Goal: Information Seeking & Learning: Learn about a topic

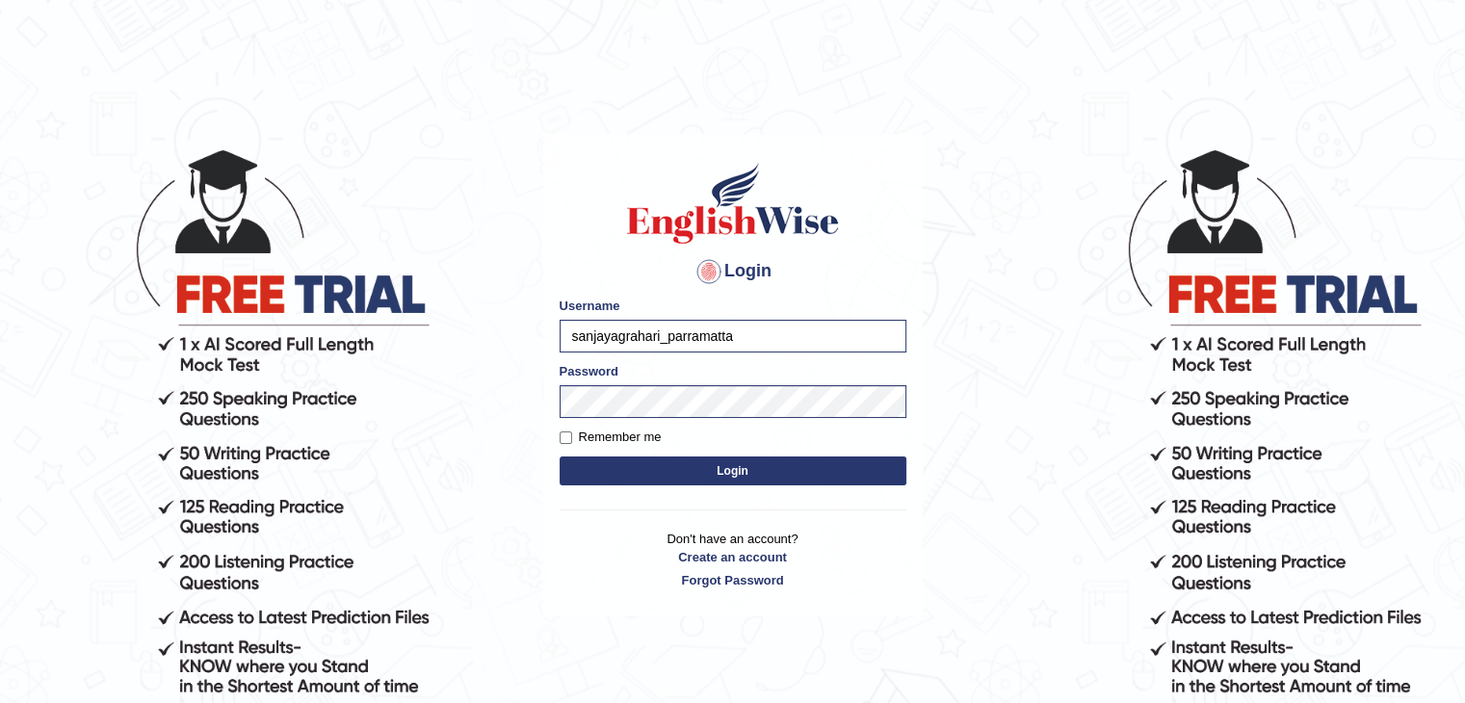
click at [644, 462] on button "Login" at bounding box center [733, 471] width 347 height 29
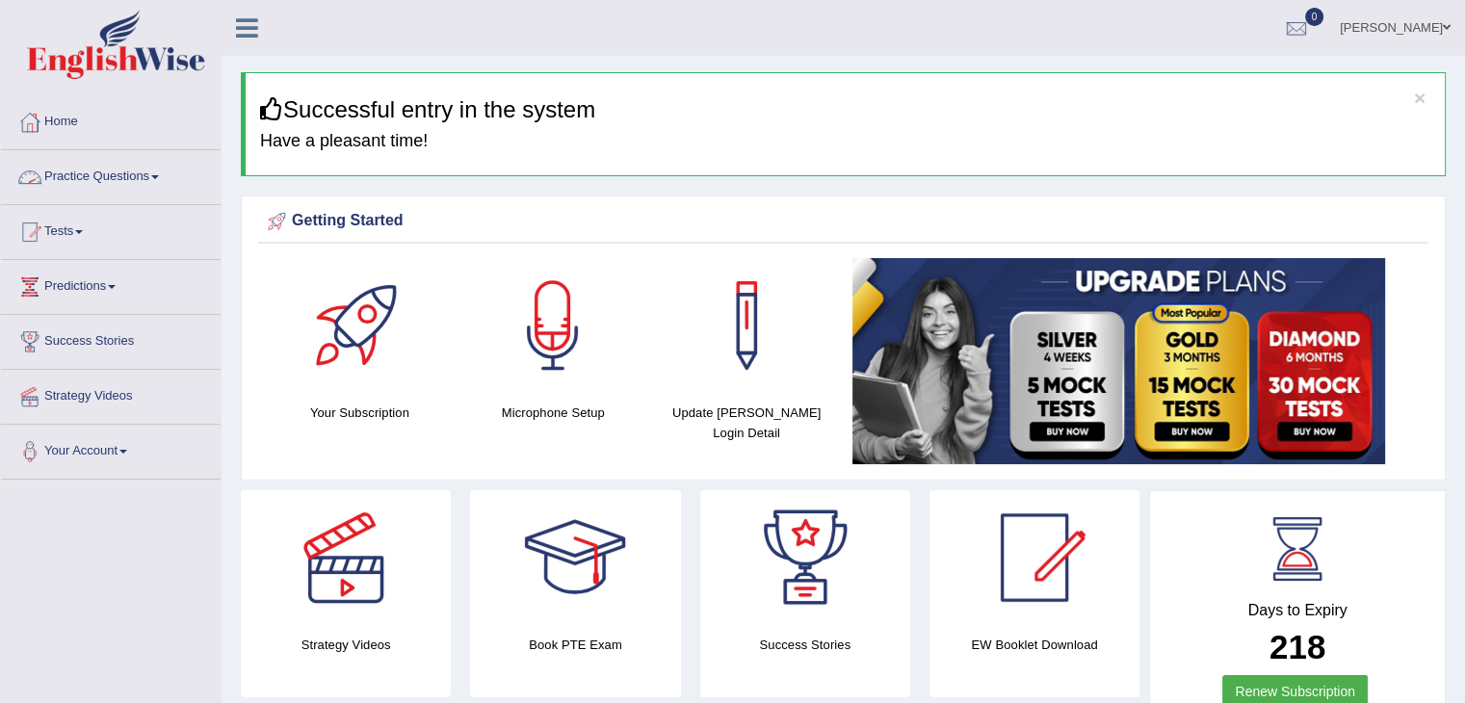
click at [149, 177] on link "Practice Questions" at bounding box center [111, 174] width 220 height 48
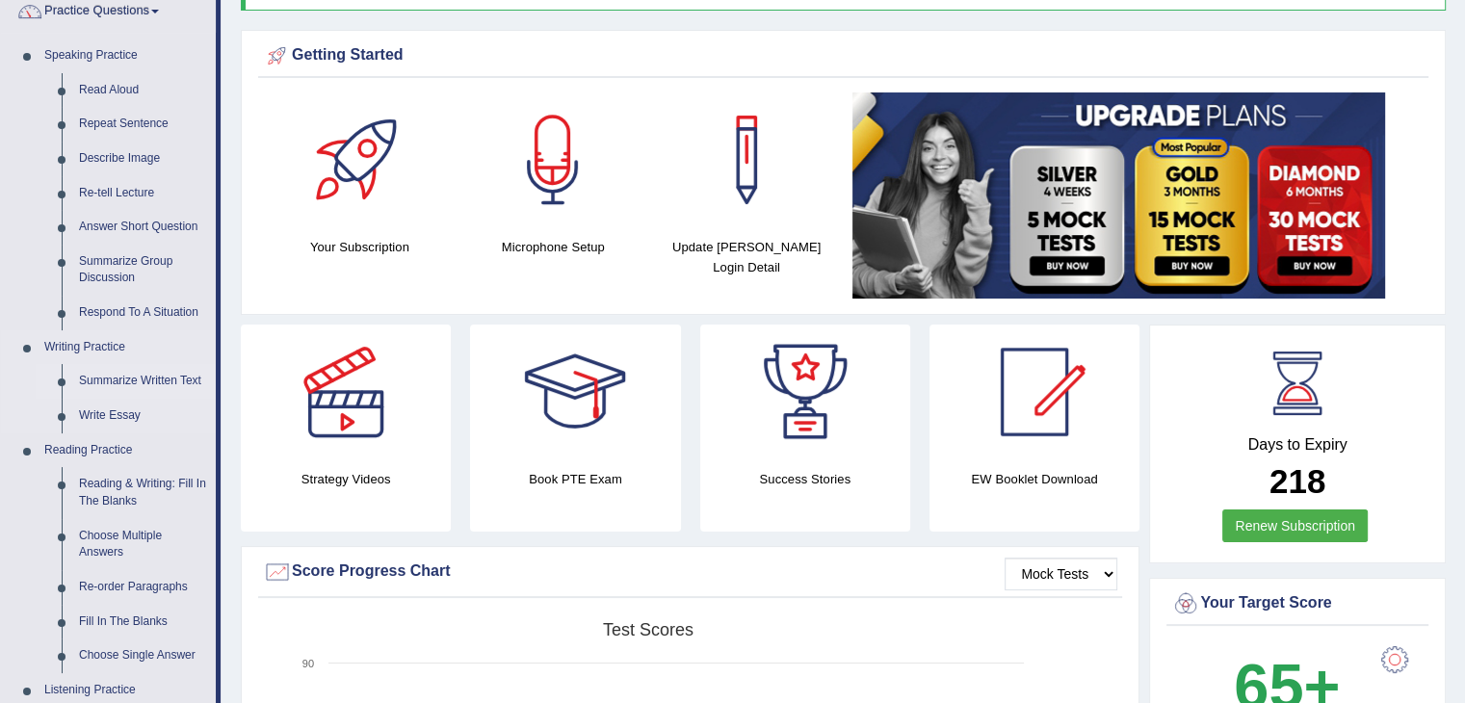
scroll to position [167, 0]
click at [134, 584] on link "Re-order Paragraphs" at bounding box center [142, 586] width 145 height 35
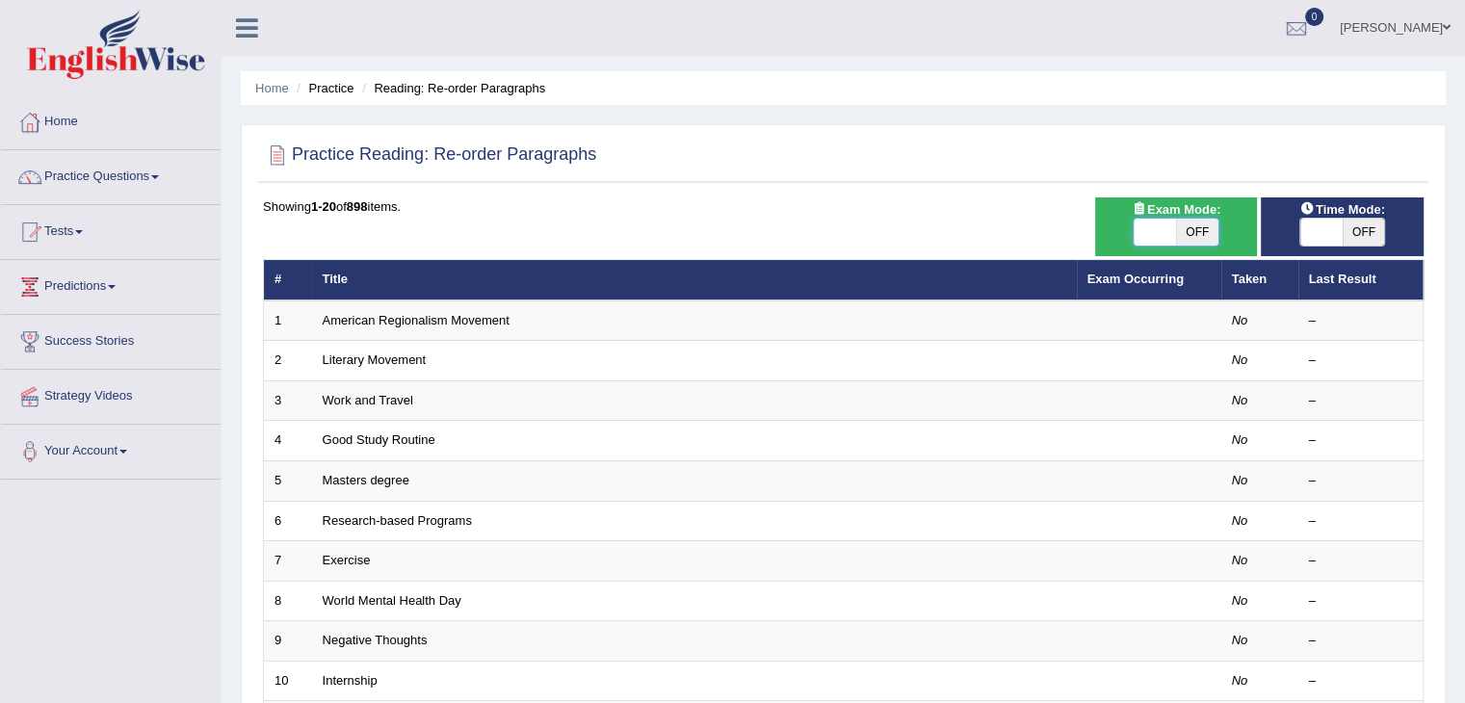
click at [1173, 230] on span at bounding box center [1155, 232] width 42 height 27
checkbox input "true"
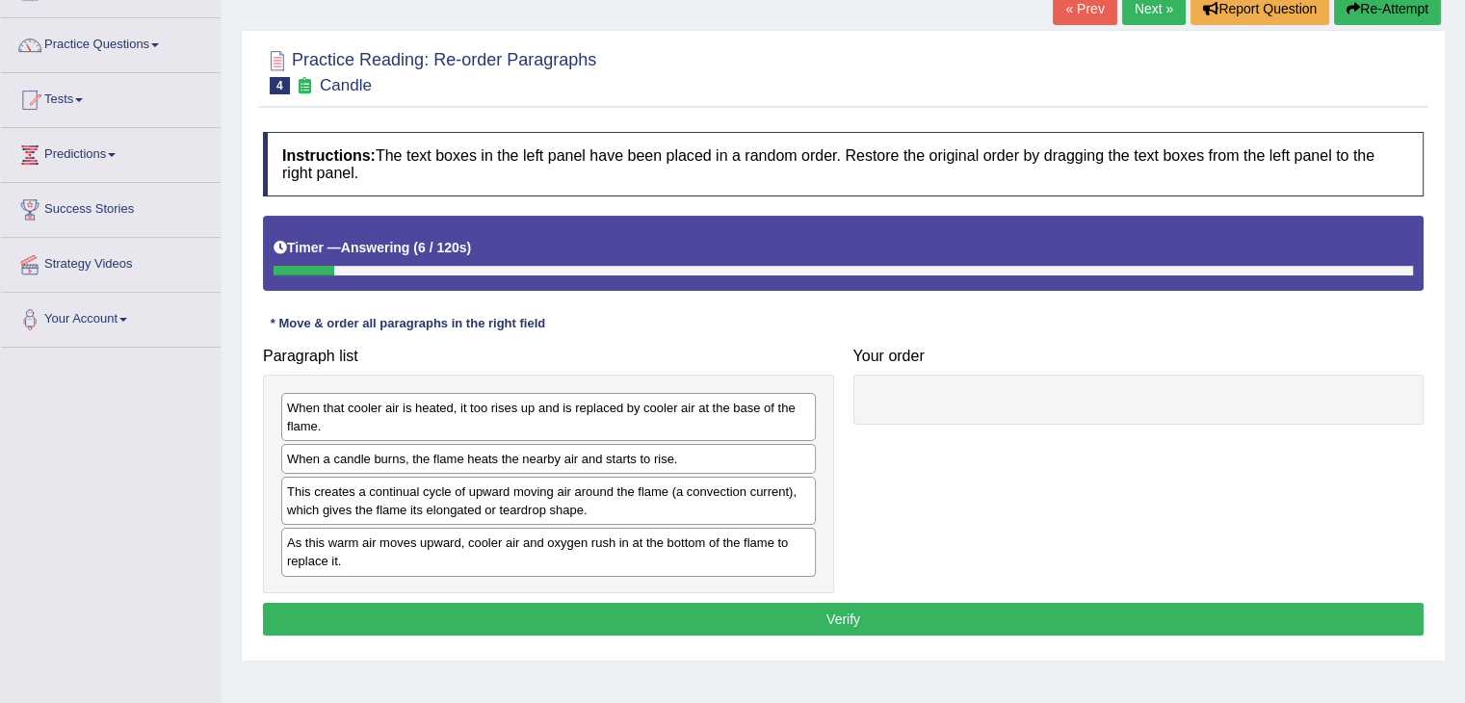
scroll to position [151, 0]
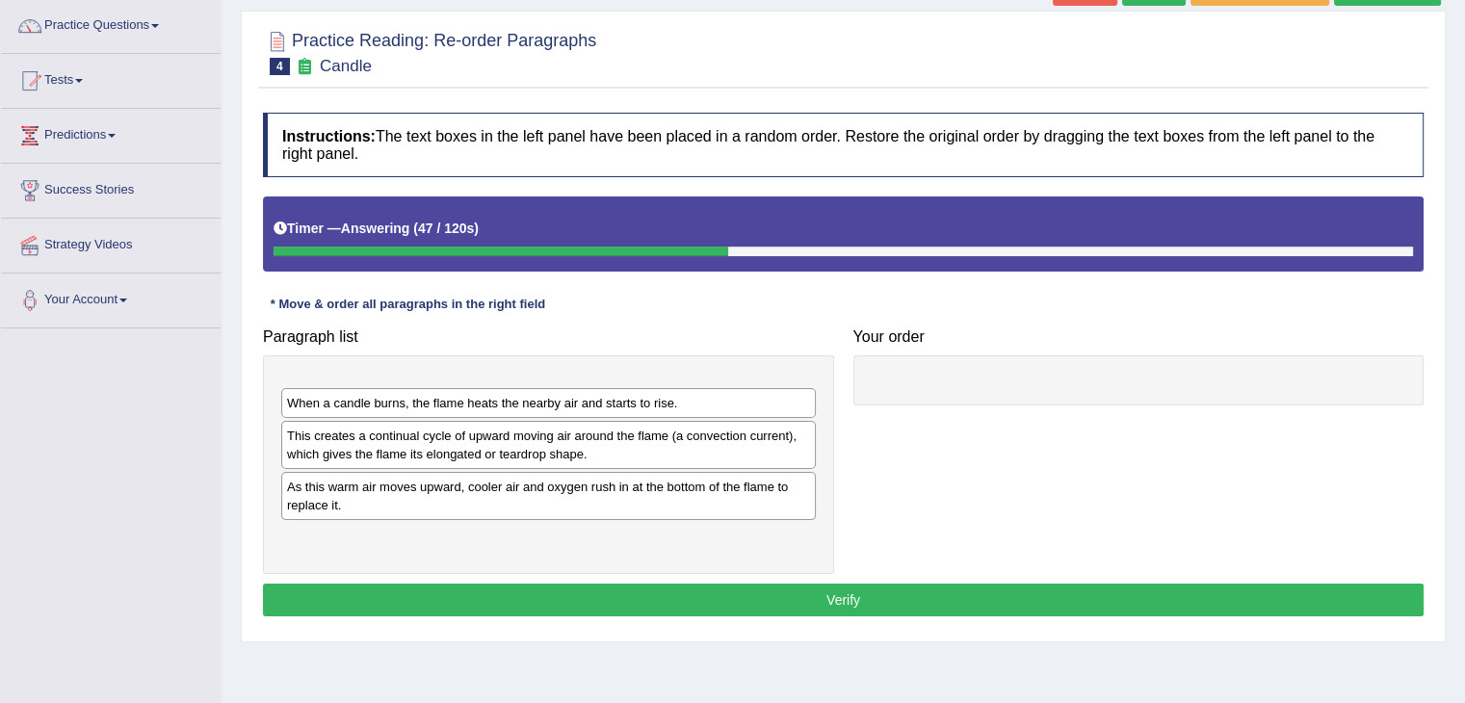
drag, startPoint x: 664, startPoint y: 388, endPoint x: 1185, endPoint y: 720, distance: 618.0
click at [1185, 552] on html "Toggle navigation Home Practice Questions Speaking Practice Read Aloud Repeat S…" at bounding box center [732, 200] width 1465 height 703
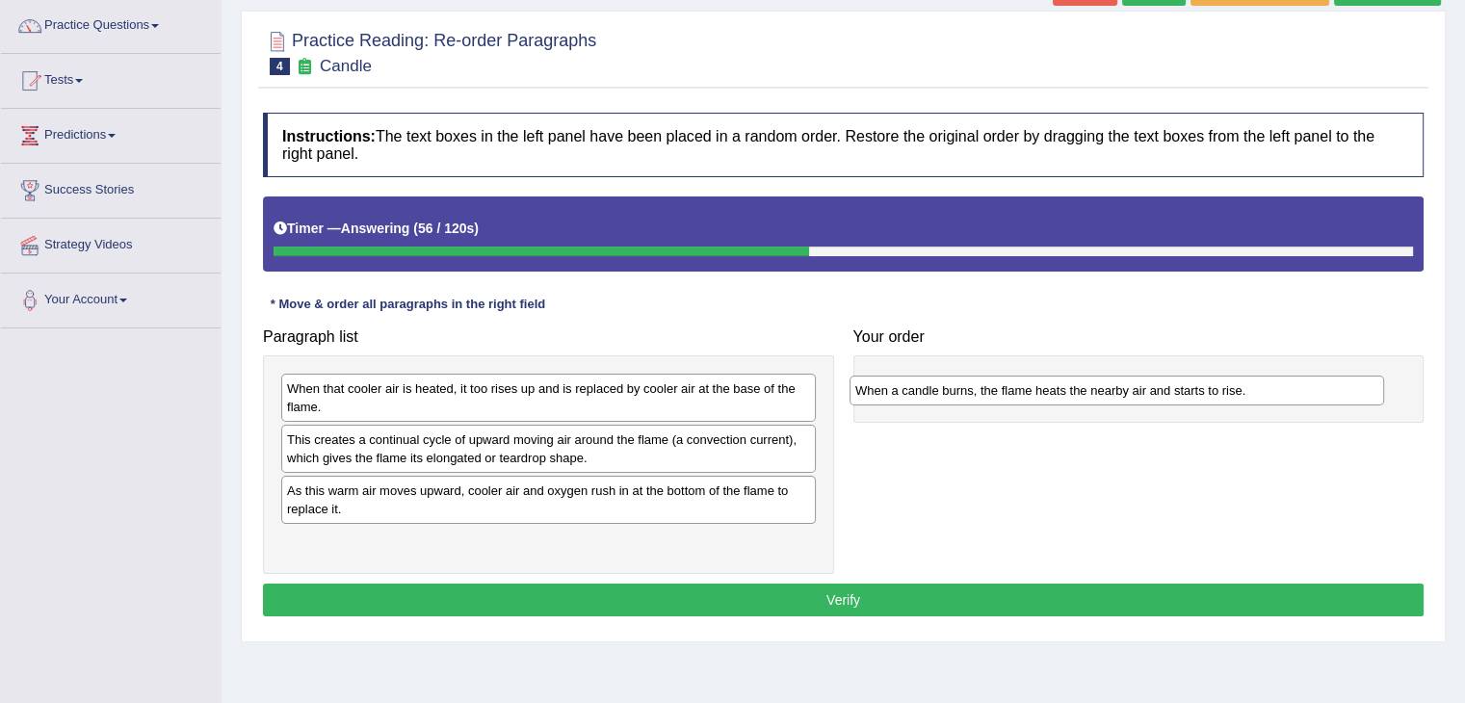
drag, startPoint x: 459, startPoint y: 448, endPoint x: 1028, endPoint y: 399, distance: 570.4
click at [1028, 399] on div "When a candle burns, the flame heats the nearby air and starts to rise." at bounding box center [1117, 391] width 535 height 30
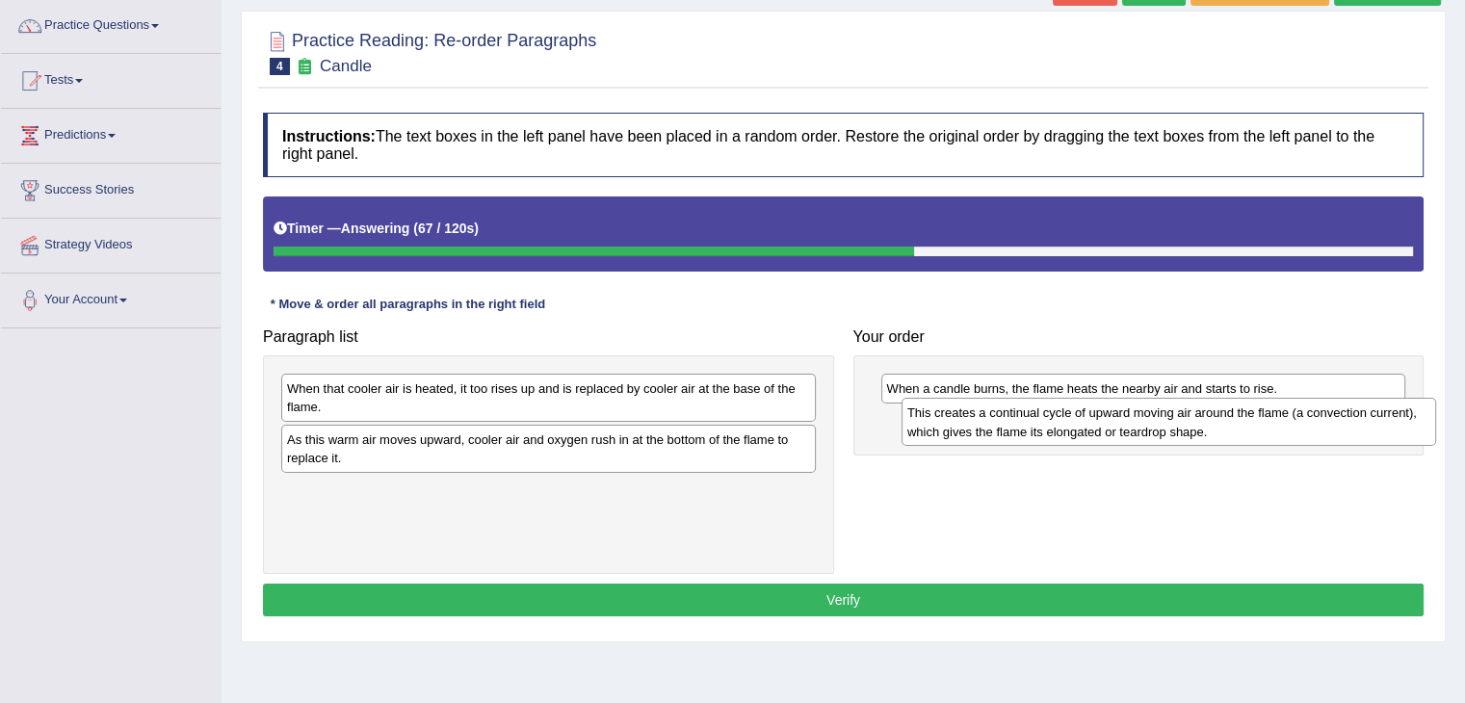
drag, startPoint x: 743, startPoint y: 454, endPoint x: 1363, endPoint y: 429, distance: 620.8
click at [1363, 429] on div "This creates a continual cycle of upward moving air around the flame (a convect…" at bounding box center [1169, 422] width 535 height 48
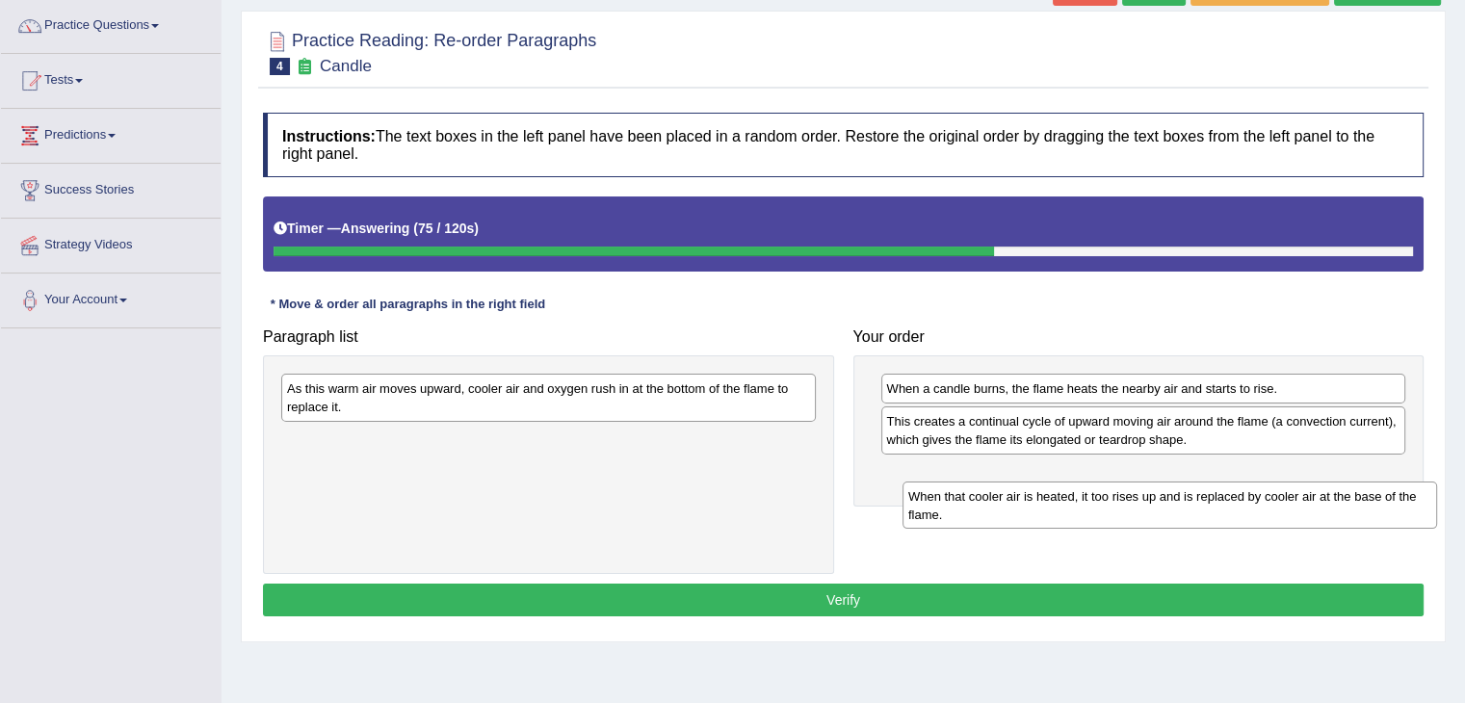
drag, startPoint x: 682, startPoint y: 413, endPoint x: 1303, endPoint y: 521, distance: 630.6
click at [1303, 521] on div "When that cooler air is heated, it too rises up and is replaced by cooler air a…" at bounding box center [1170, 506] width 535 height 48
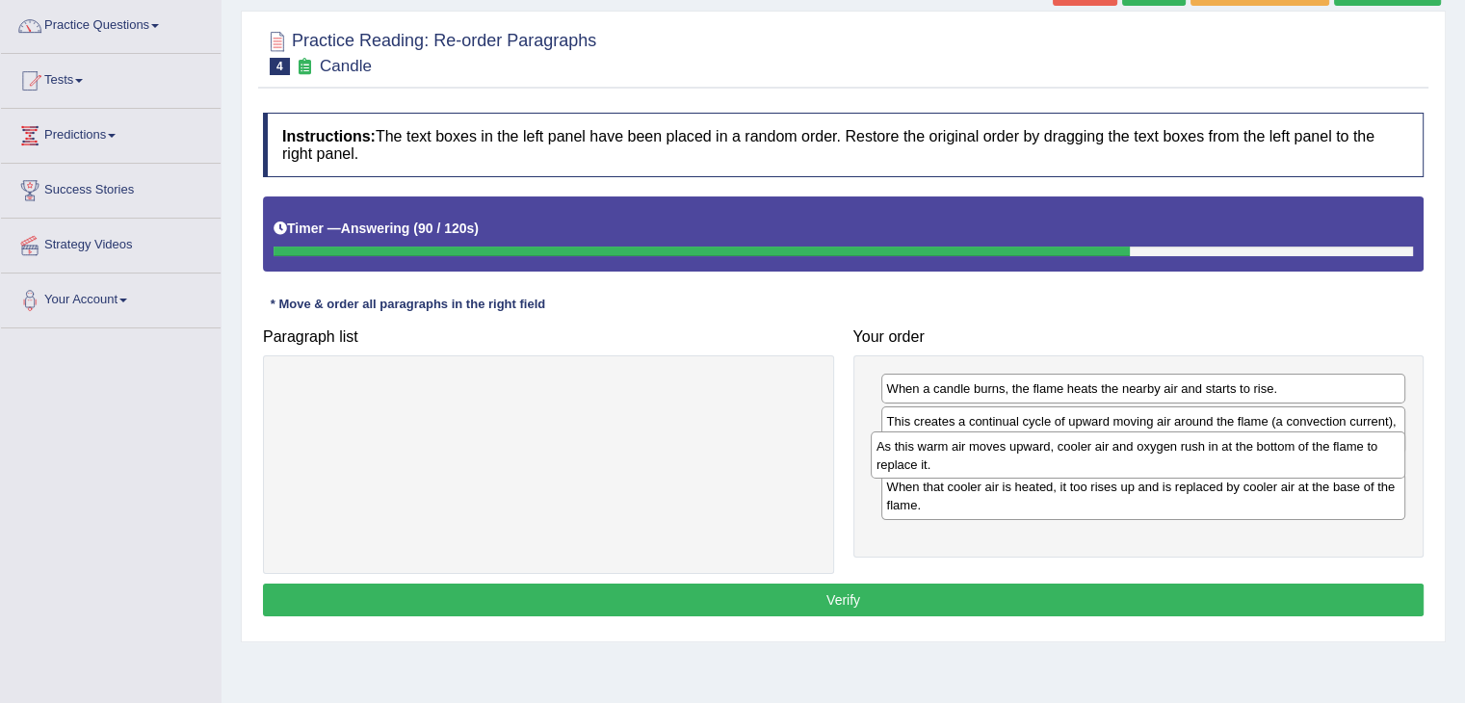
drag, startPoint x: 728, startPoint y: 406, endPoint x: 1318, endPoint y: 463, distance: 592.3
click at [1318, 463] on div "As this warm air moves upward, cooler air and oxygen rush in at the bottom of t…" at bounding box center [1138, 456] width 535 height 48
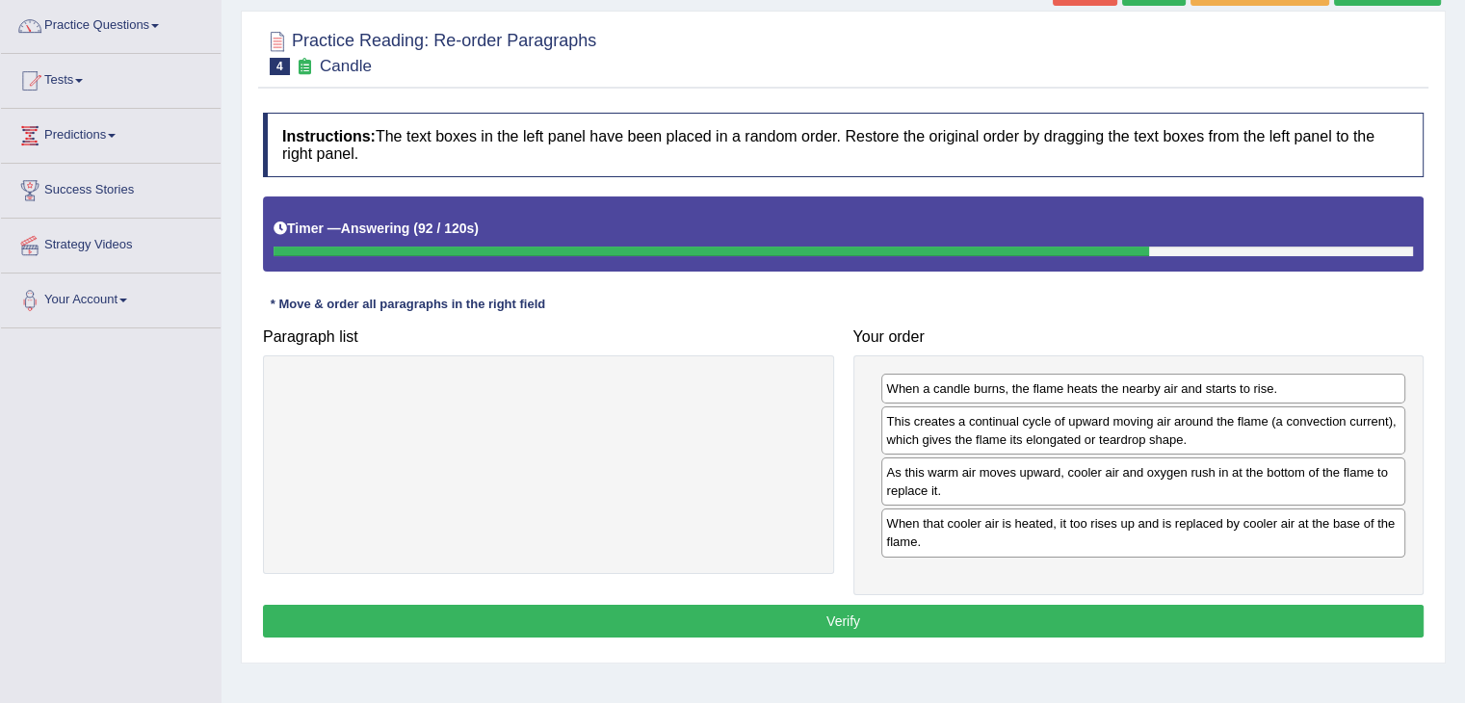
click at [993, 620] on button "Verify" at bounding box center [843, 621] width 1161 height 33
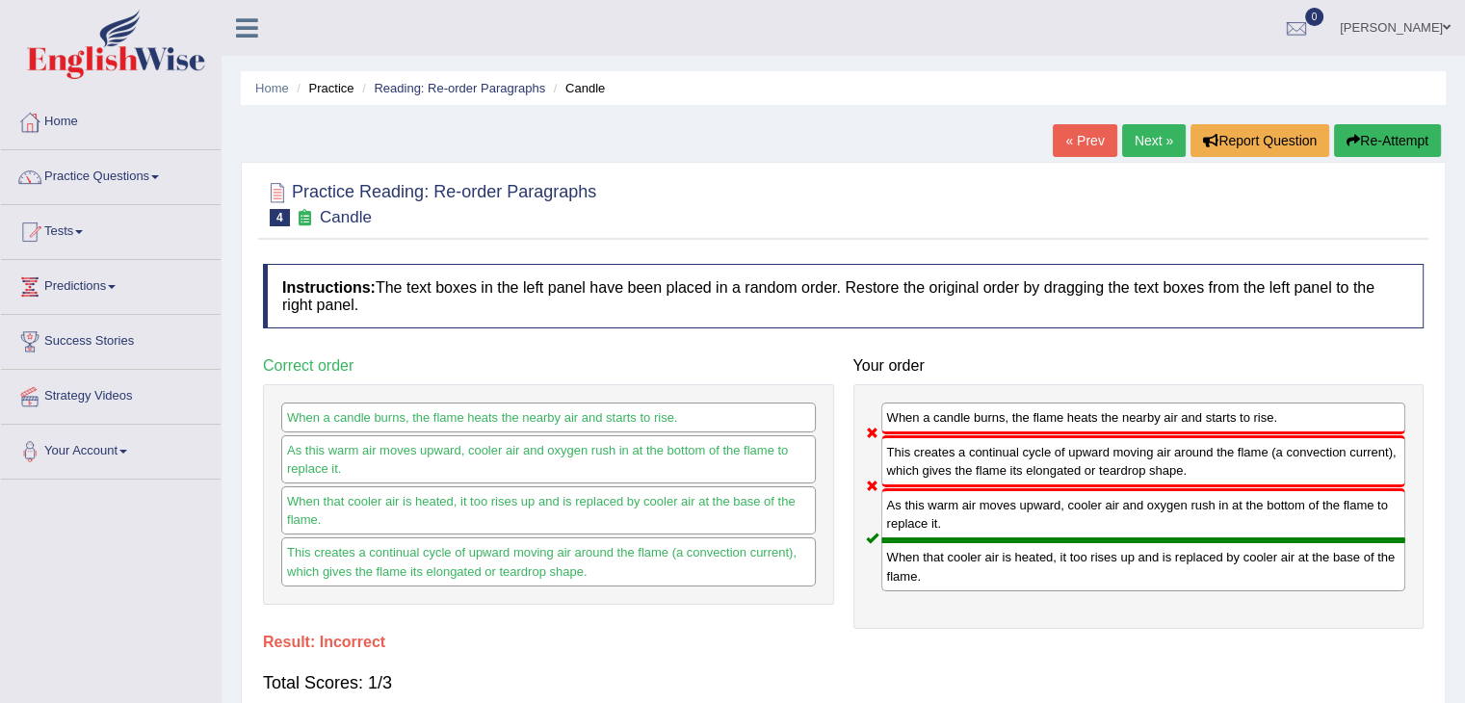
scroll to position [0, 0]
click at [1149, 140] on link "Next »" at bounding box center [1154, 140] width 64 height 33
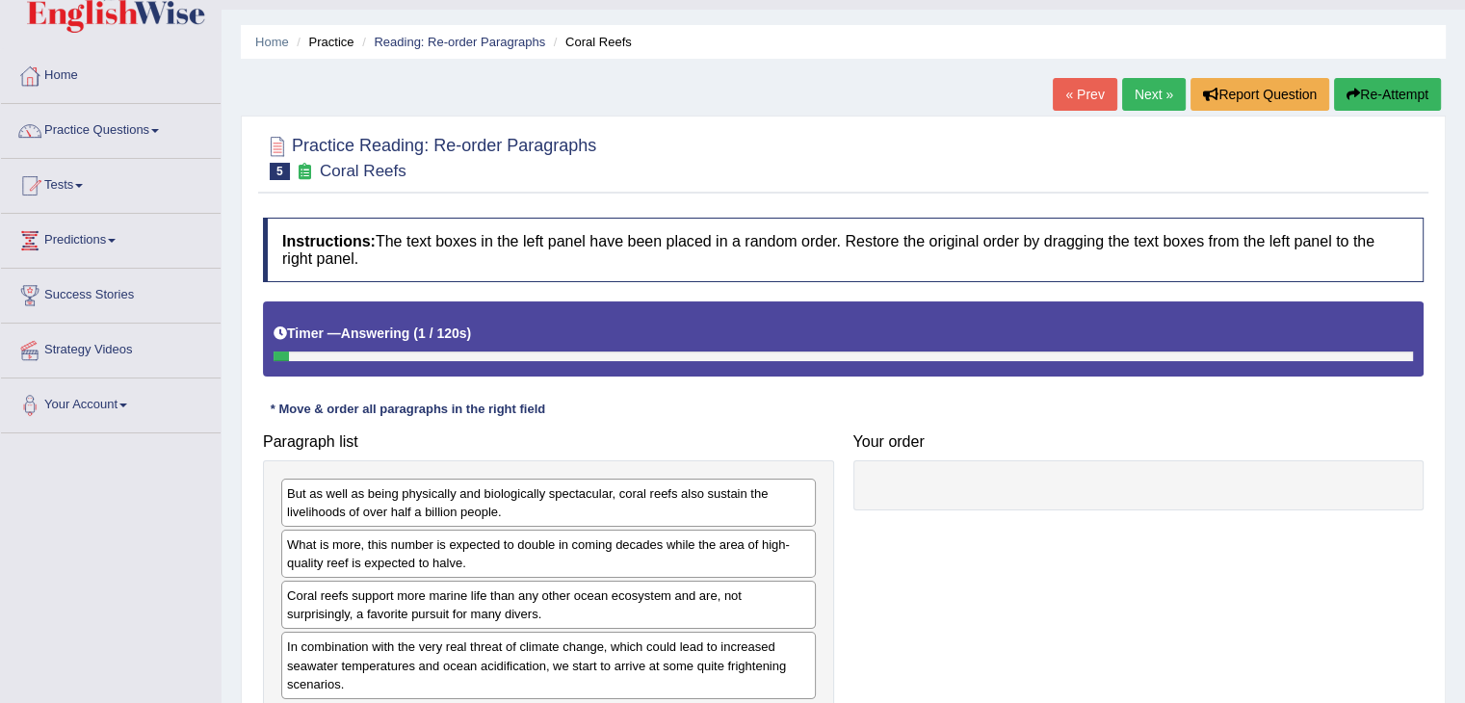
scroll to position [98, 0]
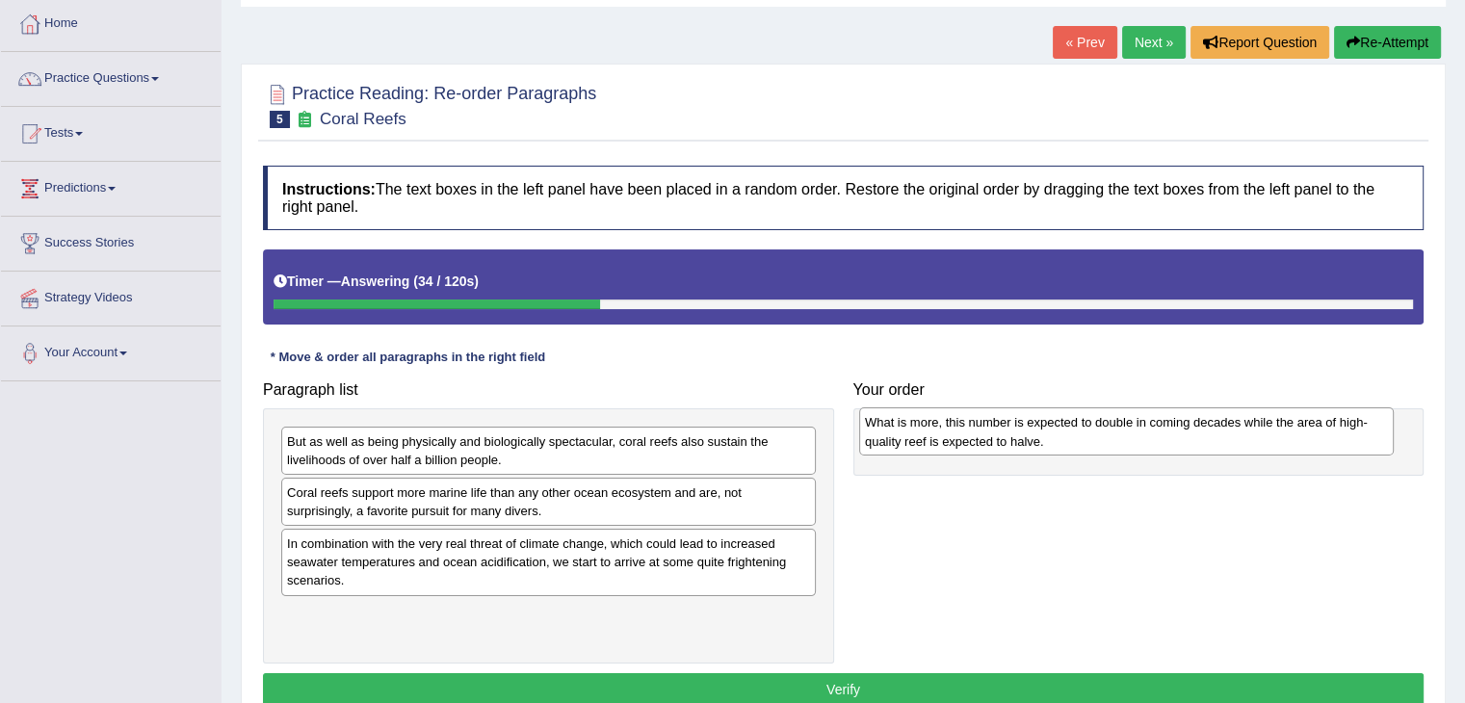
drag, startPoint x: 501, startPoint y: 518, endPoint x: 1079, endPoint y: 450, distance: 582.0
click at [1079, 450] on div "What is more, this number is expected to double in coming decades while the are…" at bounding box center [1126, 431] width 535 height 48
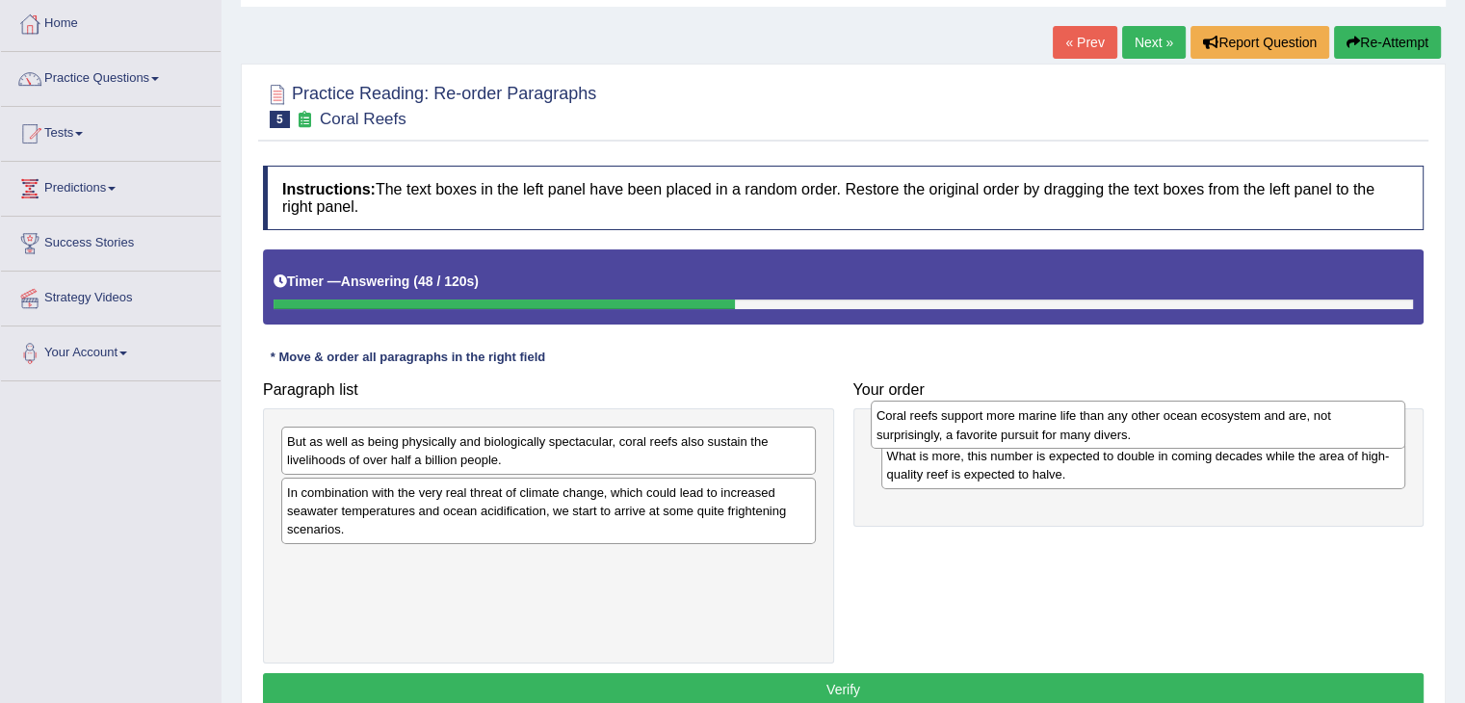
drag, startPoint x: 458, startPoint y: 509, endPoint x: 1048, endPoint y: 432, distance: 594.4
click at [1048, 432] on div "Coral reefs support more marine life than any other ocean ecosystem and are, no…" at bounding box center [1138, 425] width 535 height 48
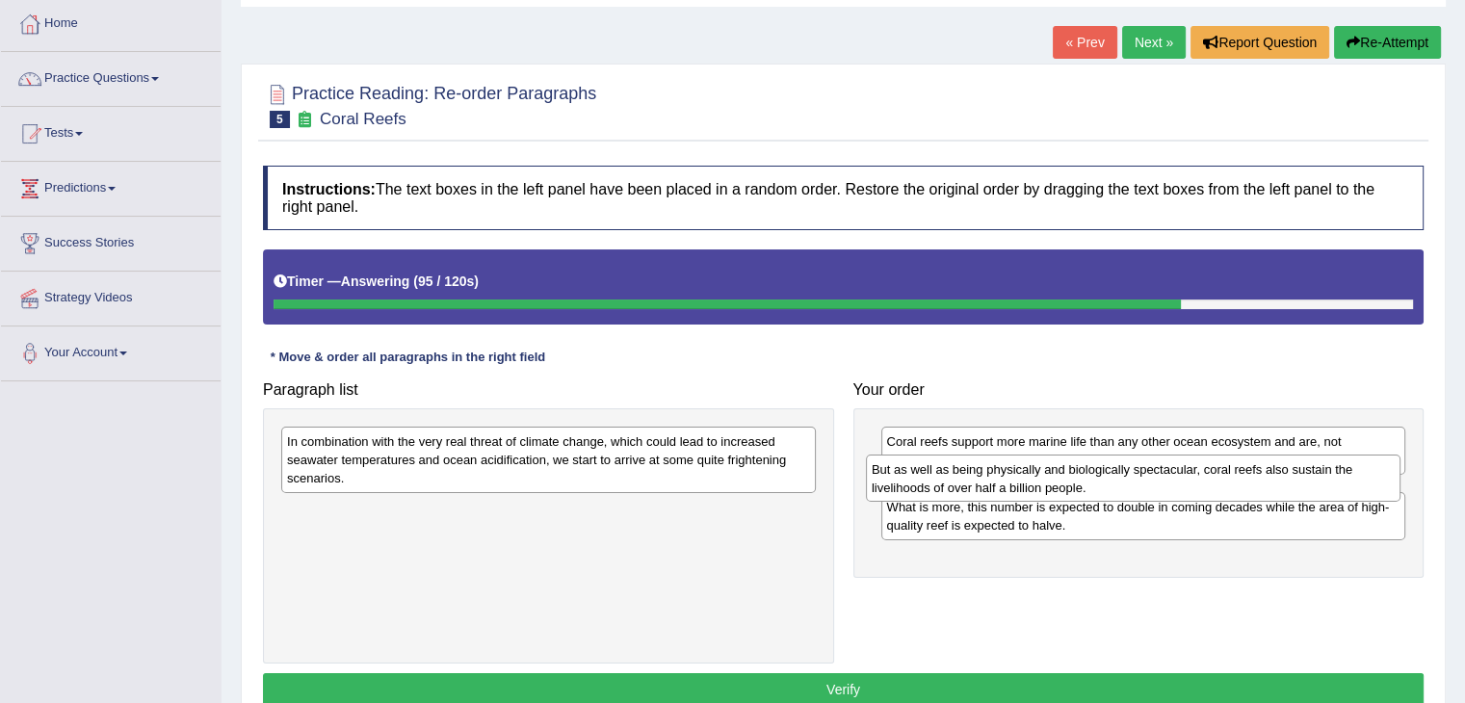
drag, startPoint x: 686, startPoint y: 437, endPoint x: 1271, endPoint y: 466, distance: 585.4
click at [1271, 466] on div "But as well as being physically and biologically spectacular, coral reefs also …" at bounding box center [1133, 479] width 535 height 48
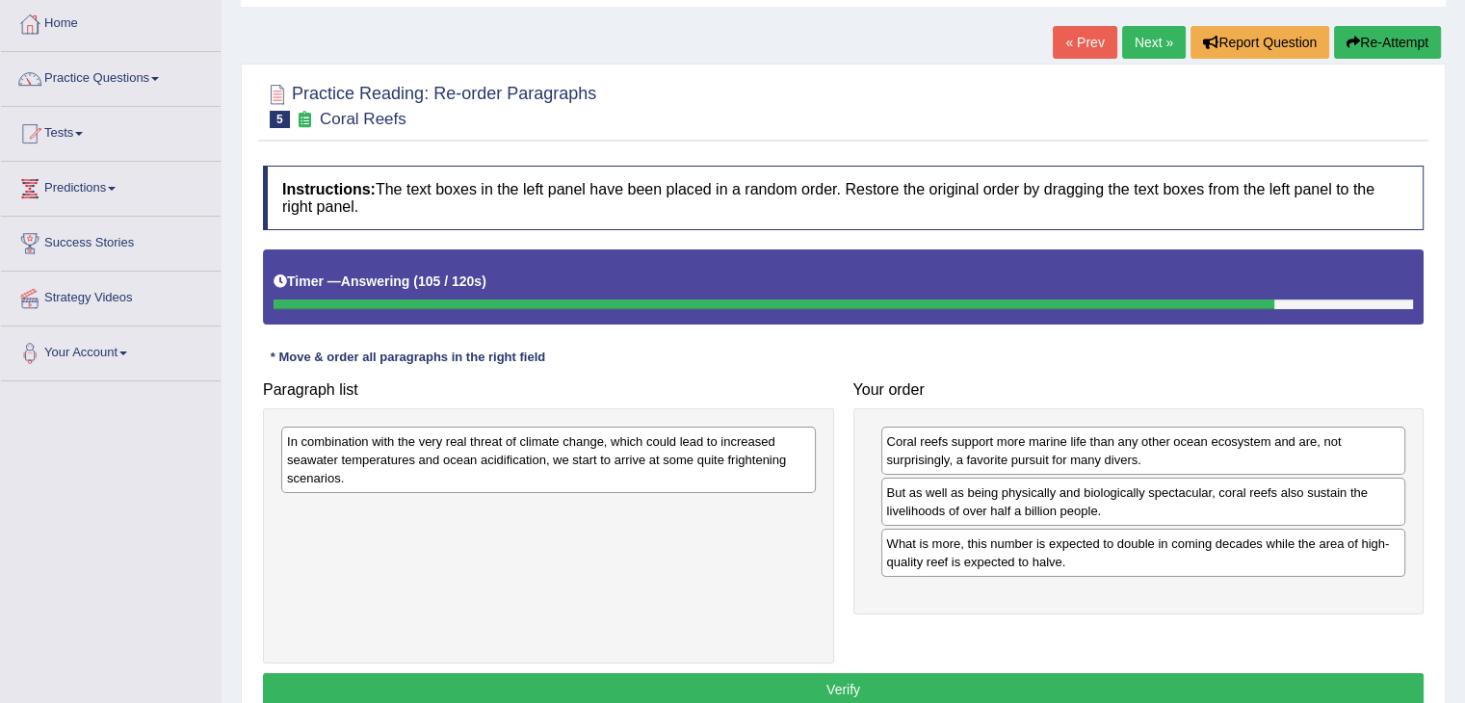
click at [630, 453] on div "In combination with the very real threat of climate change, which could lead to…" at bounding box center [548, 460] width 535 height 66
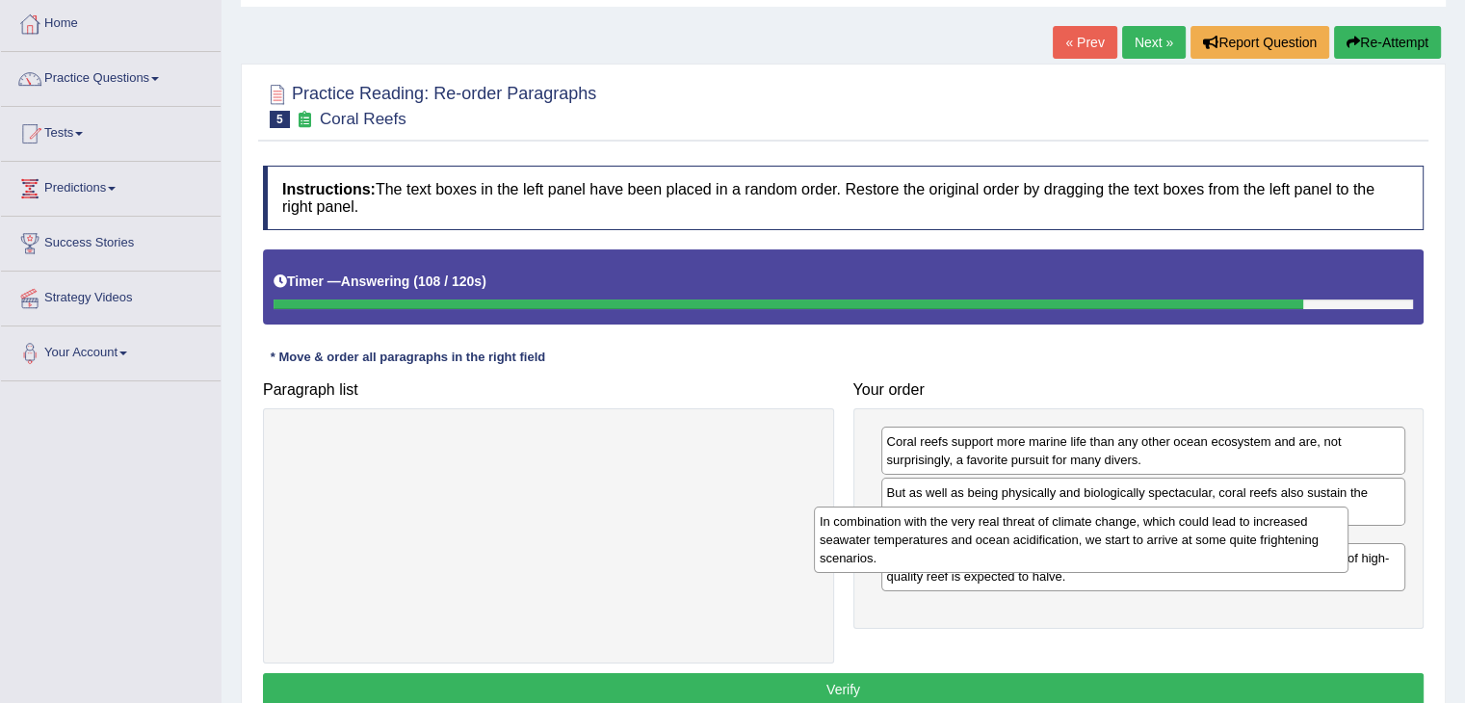
drag, startPoint x: 630, startPoint y: 453, endPoint x: 1166, endPoint y: 525, distance: 540.4
click at [1166, 525] on div "In combination with the very real threat of climate change, which could lead to…" at bounding box center [1081, 540] width 535 height 66
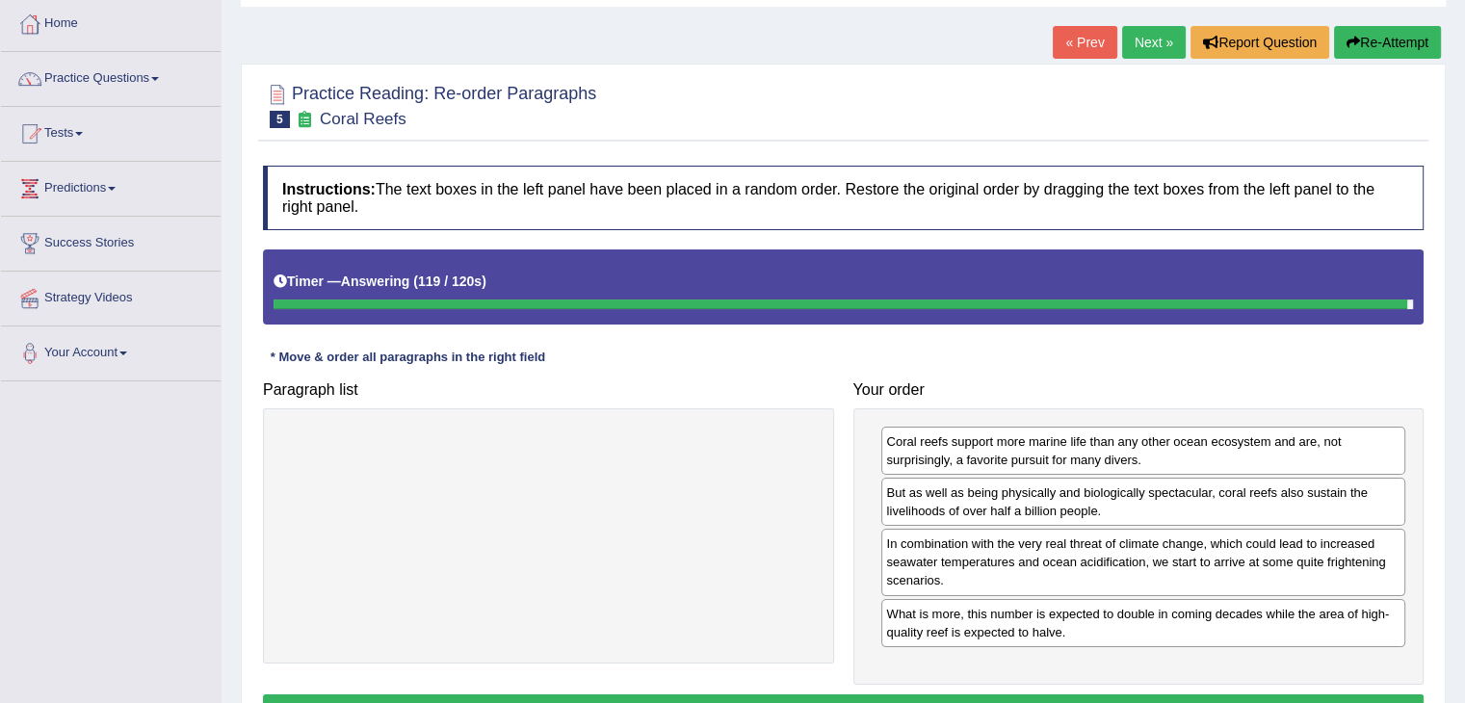
click at [917, 697] on button "Verify" at bounding box center [843, 710] width 1161 height 33
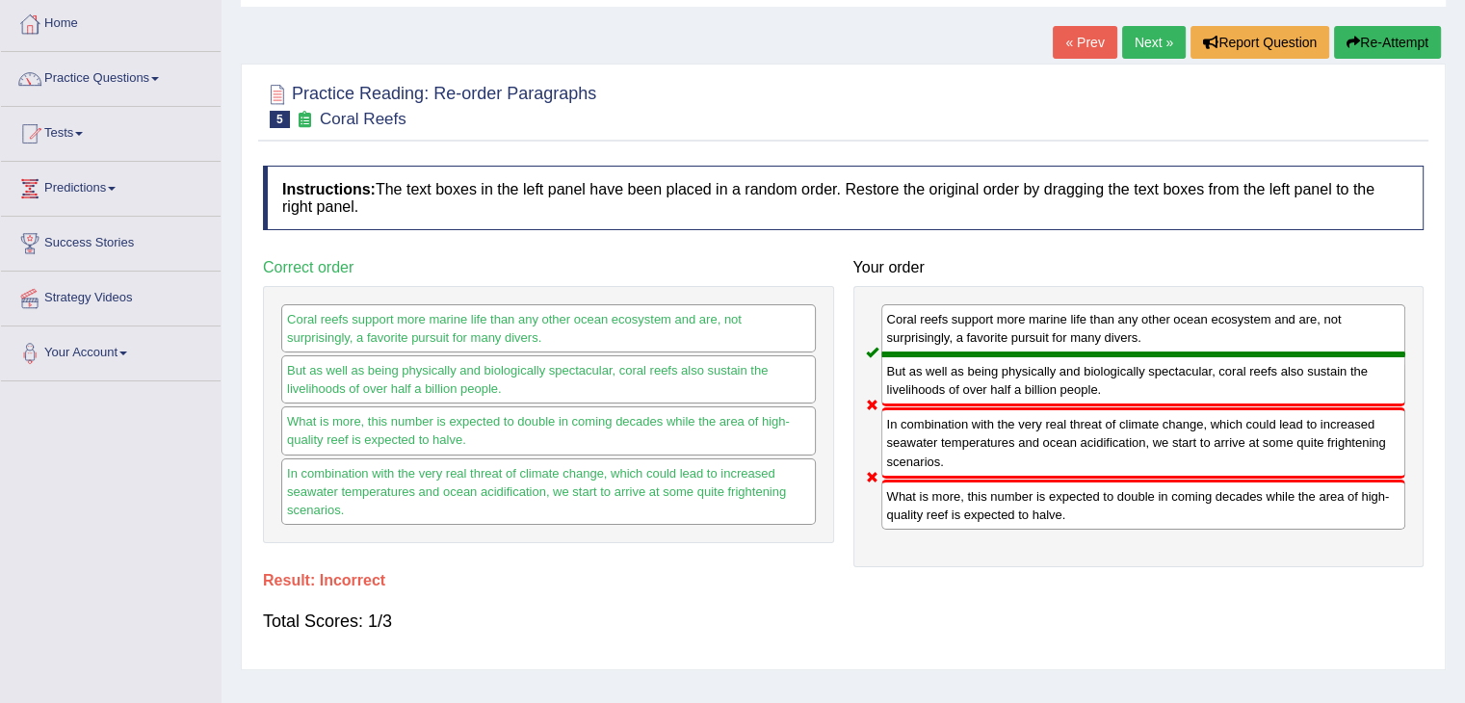
click at [1154, 36] on link "Next »" at bounding box center [1154, 42] width 64 height 33
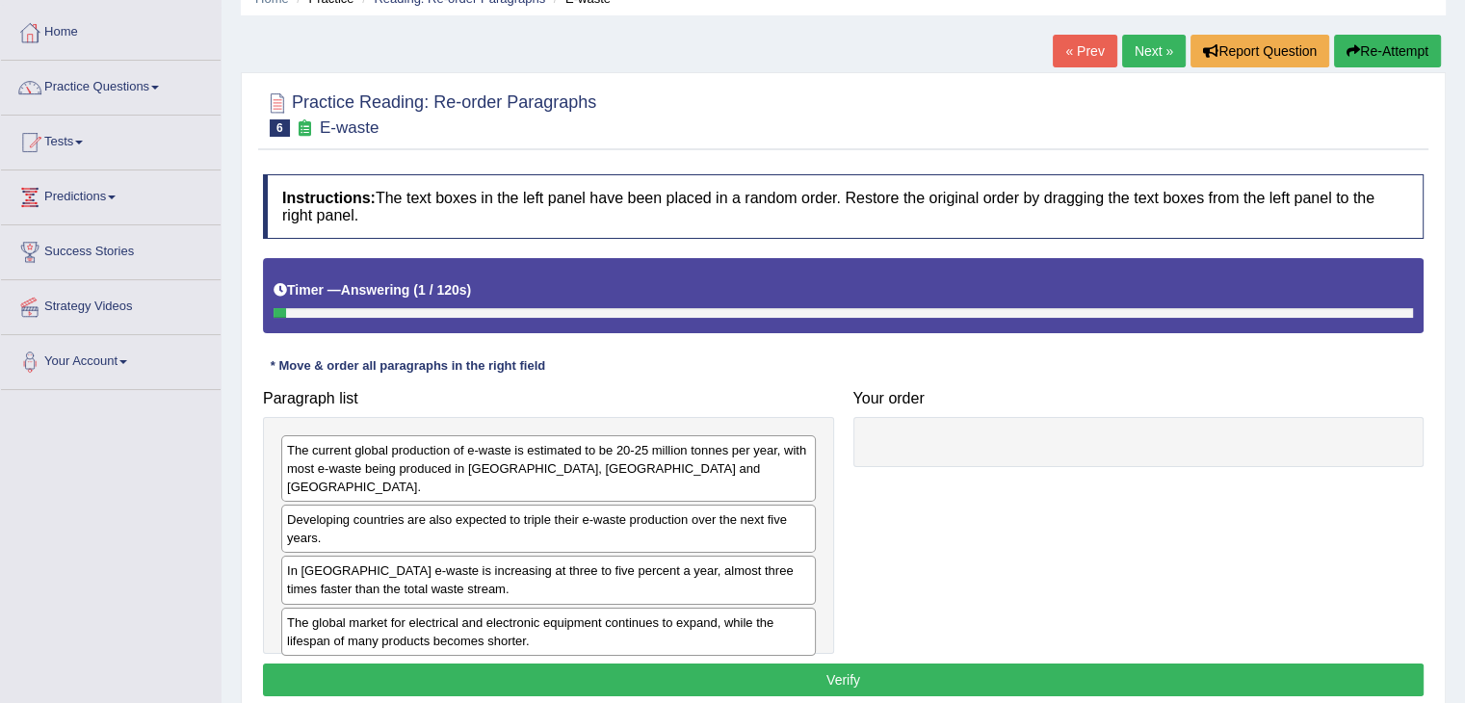
scroll to position [113, 0]
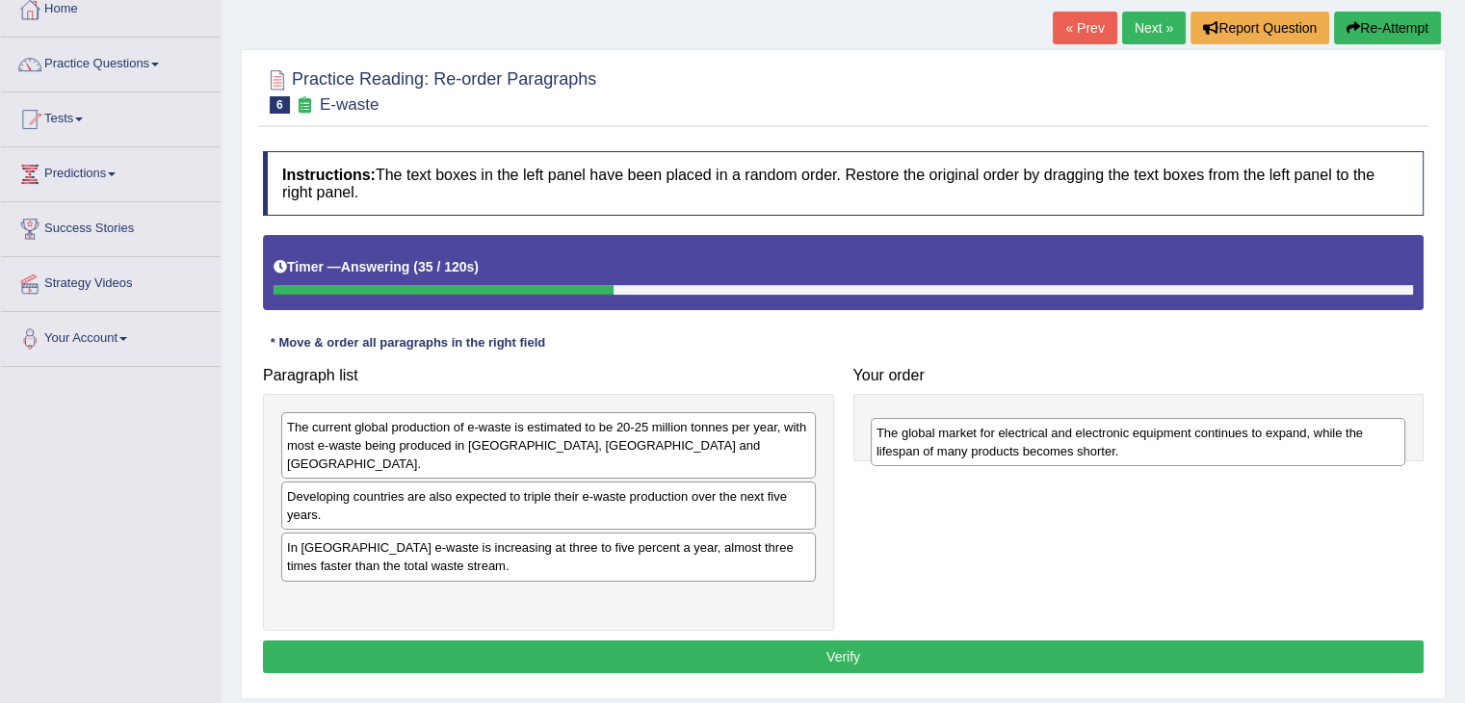
drag, startPoint x: 457, startPoint y: 601, endPoint x: 1048, endPoint y: 455, distance: 609.3
click at [1048, 455] on div "The global market for electrical and electronic equipment continues to expand, …" at bounding box center [1138, 442] width 535 height 48
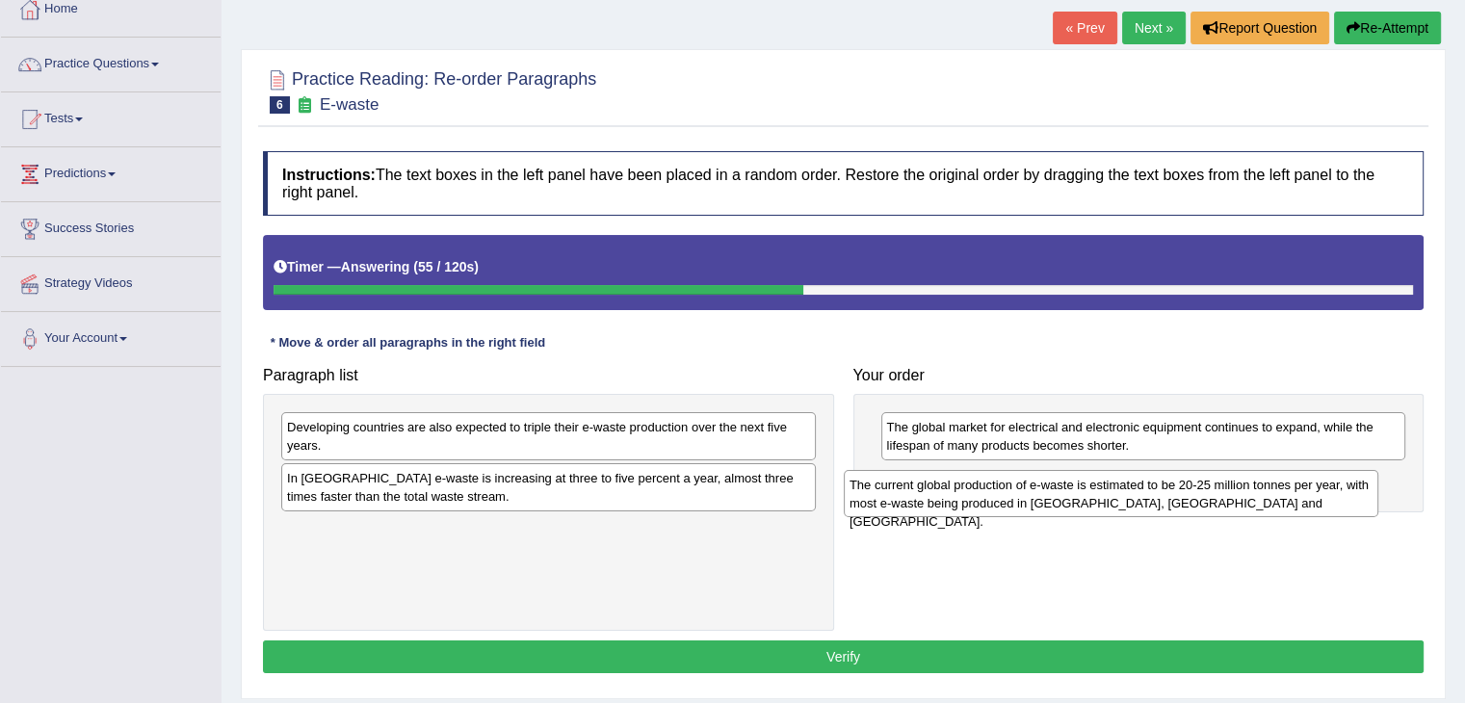
drag, startPoint x: 586, startPoint y: 449, endPoint x: 1148, endPoint y: 507, distance: 565.5
click at [1148, 507] on div "The current global production of e-waste is estimated to be 20-25 million tonne…" at bounding box center [1111, 494] width 535 height 48
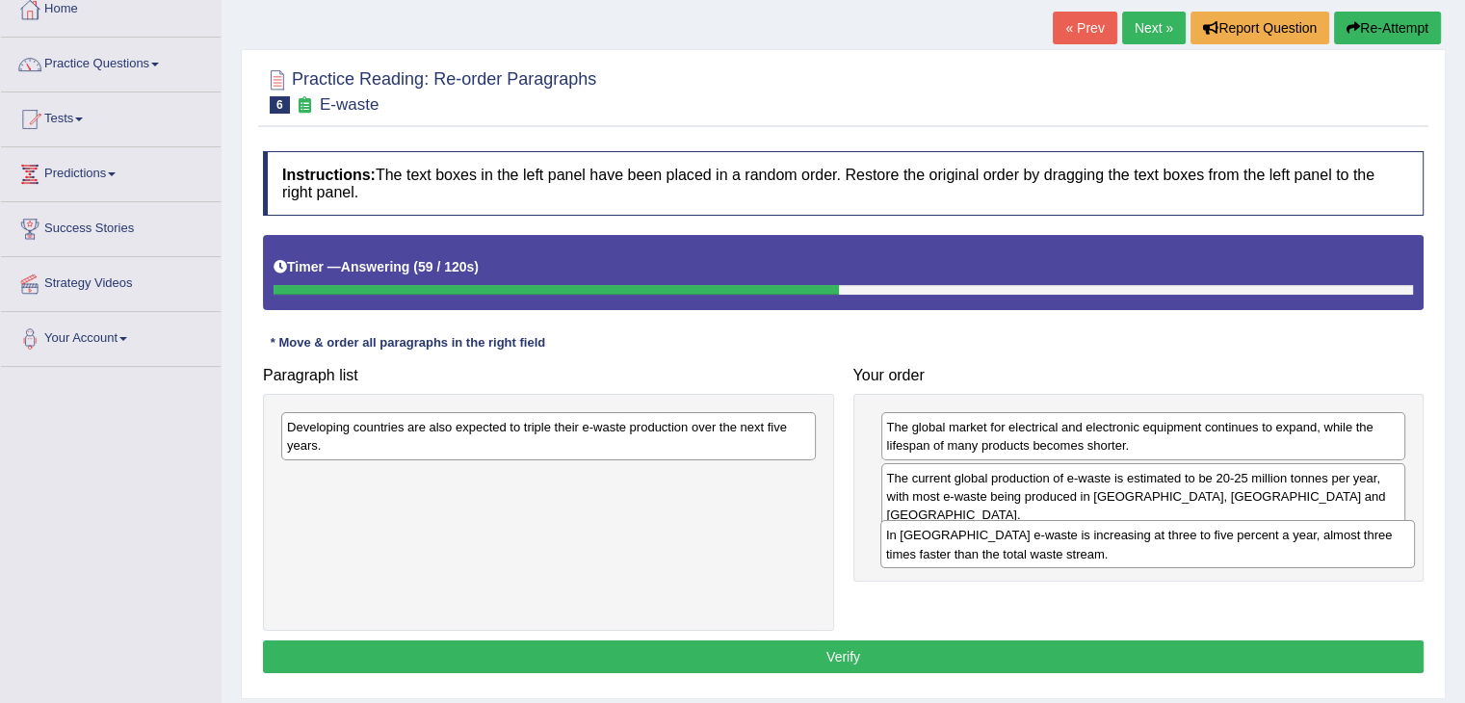
drag, startPoint x: 714, startPoint y: 488, endPoint x: 1313, endPoint y: 545, distance: 601.8
click at [1313, 545] on div "In Europe e-waste is increasing at three to five percent a year, almost three t…" at bounding box center [1147, 544] width 535 height 48
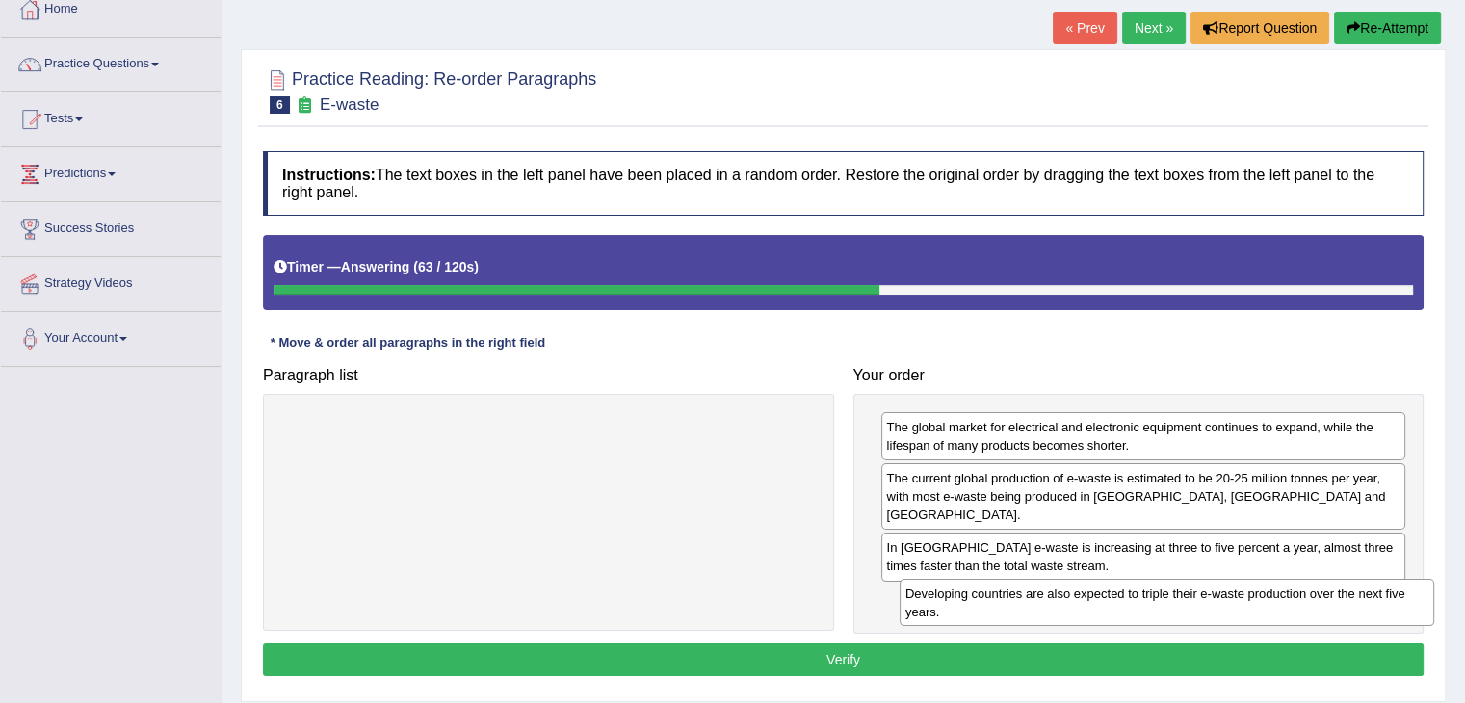
drag, startPoint x: 689, startPoint y: 448, endPoint x: 1307, endPoint y: 615, distance: 640.5
click at [1307, 615] on div "Developing countries are also expected to triple their e-waste production over …" at bounding box center [1167, 603] width 535 height 48
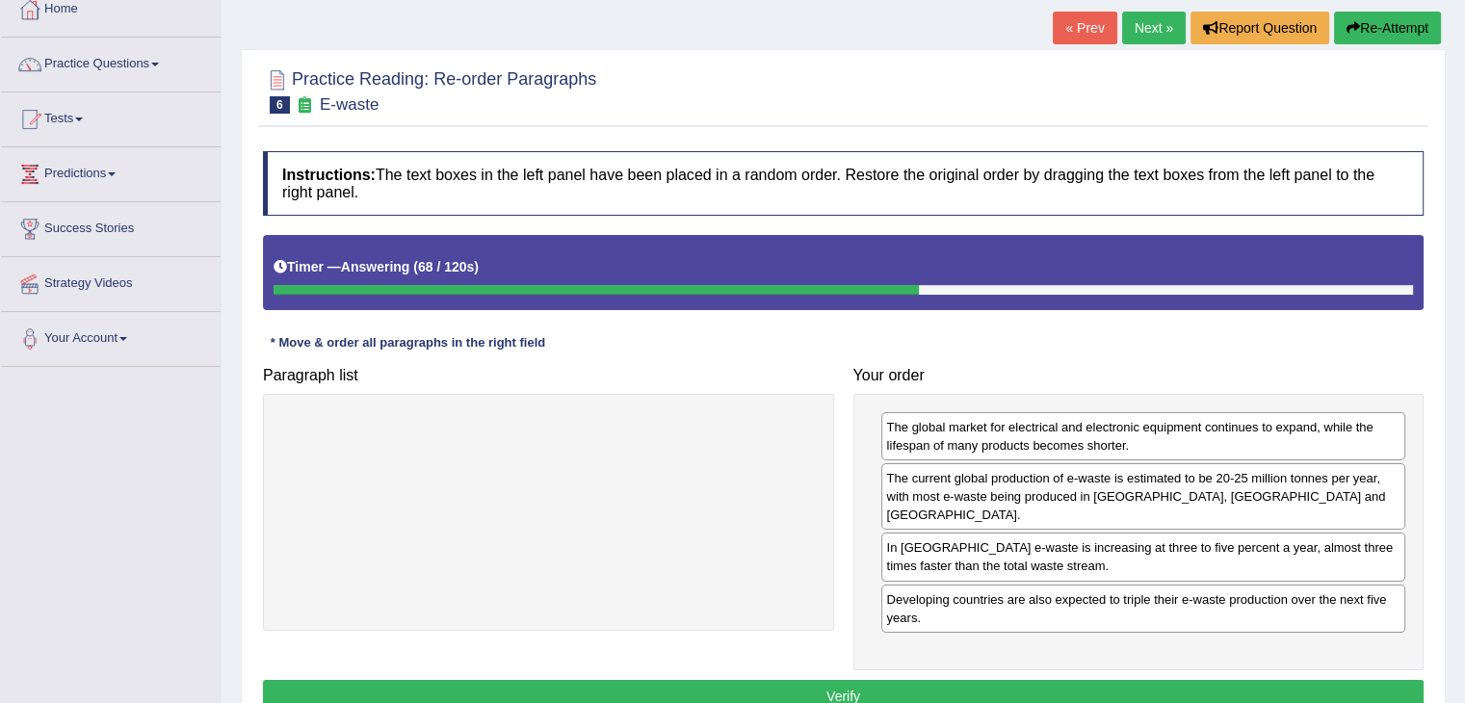
click at [974, 680] on button "Verify" at bounding box center [843, 696] width 1161 height 33
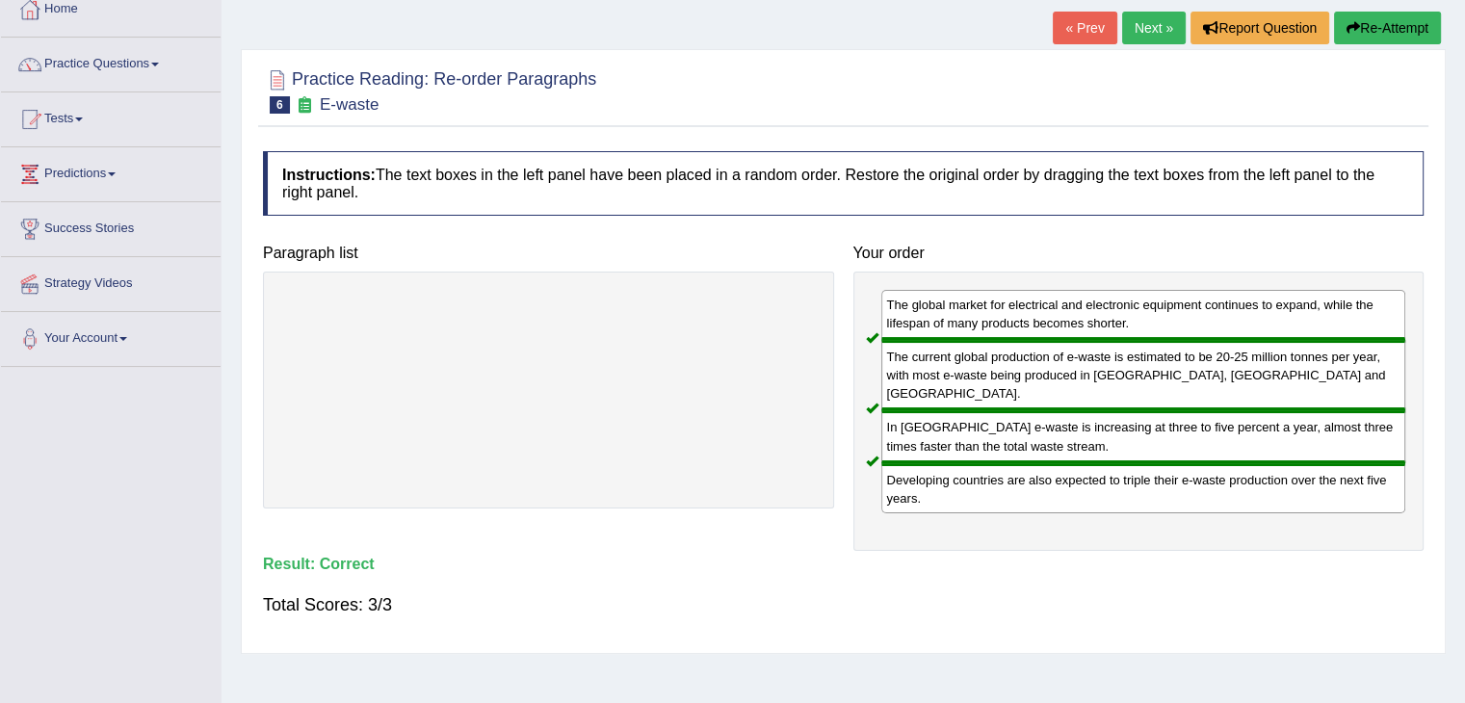
click at [1140, 33] on link "Next »" at bounding box center [1154, 28] width 64 height 33
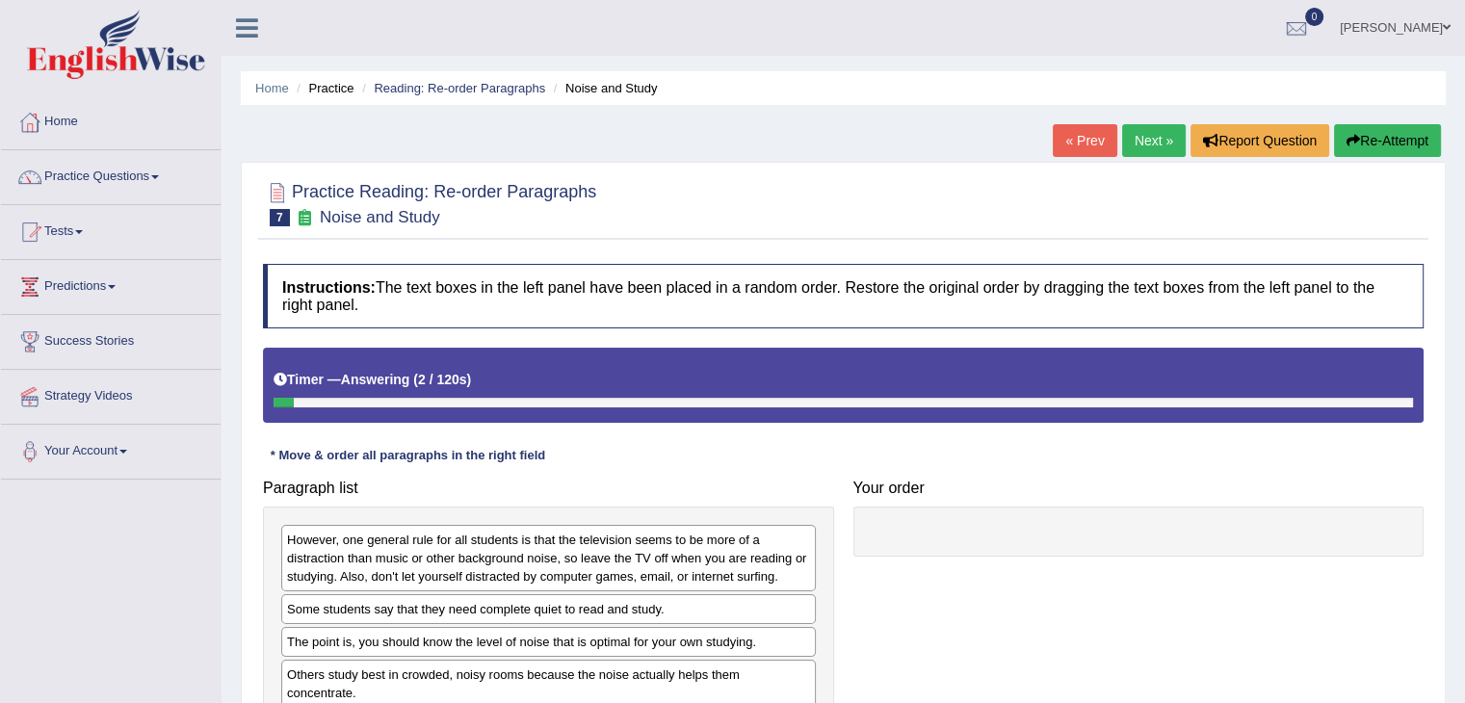
scroll to position [308, 0]
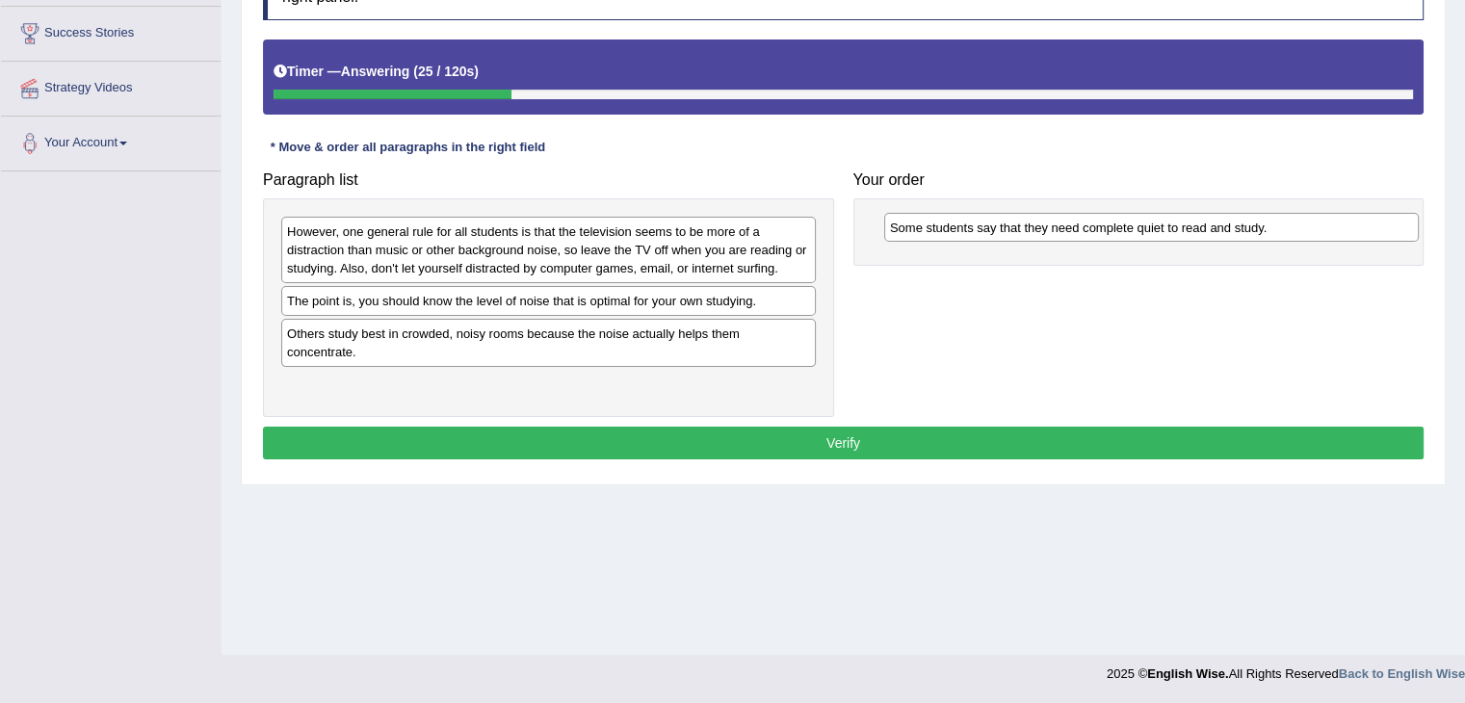
drag, startPoint x: 505, startPoint y: 307, endPoint x: 1109, endPoint y: 233, distance: 608.5
click at [1109, 233] on div "Some students say that they need complete quiet to read and study." at bounding box center [1151, 228] width 535 height 30
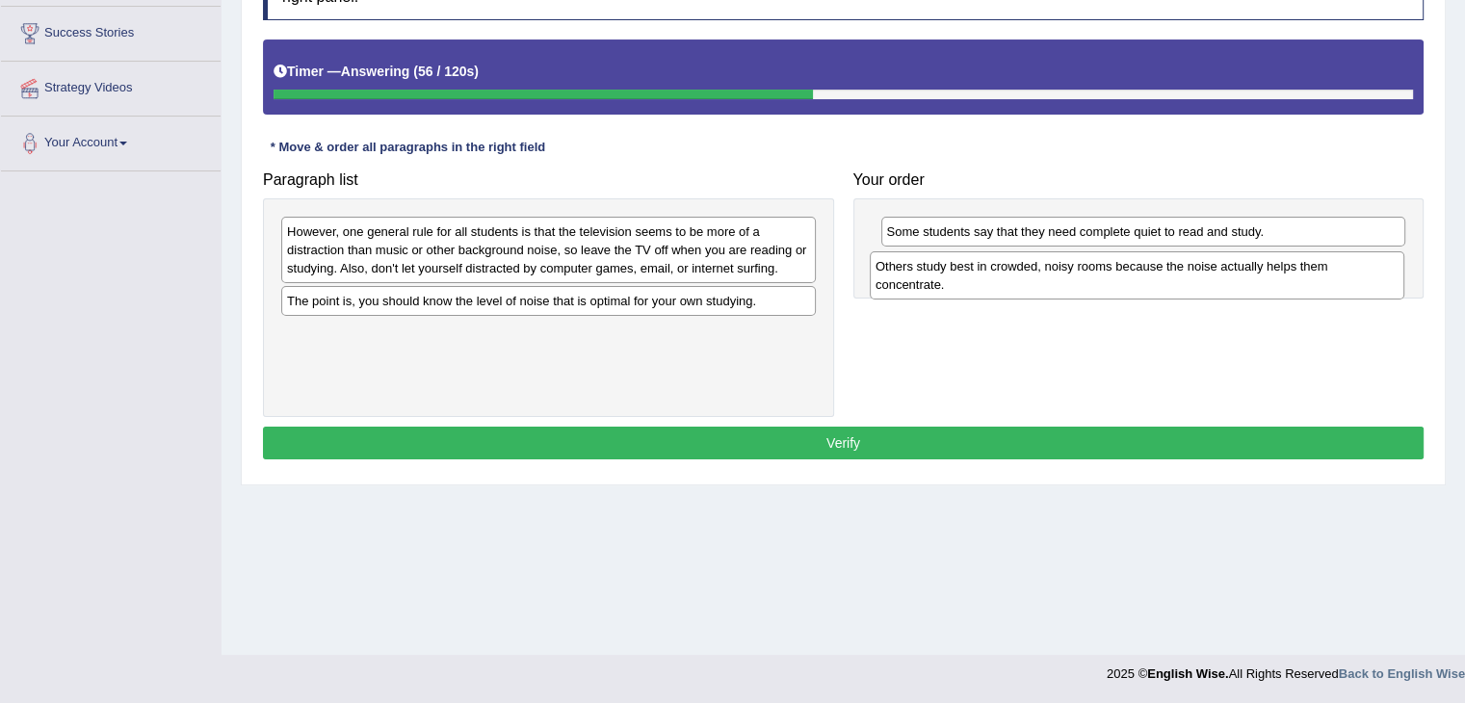
drag, startPoint x: 623, startPoint y: 338, endPoint x: 1212, endPoint y: 272, distance: 592.3
click at [1212, 272] on div "Others study best in crowded, noisy rooms because the noise actually helps them…" at bounding box center [1137, 275] width 535 height 48
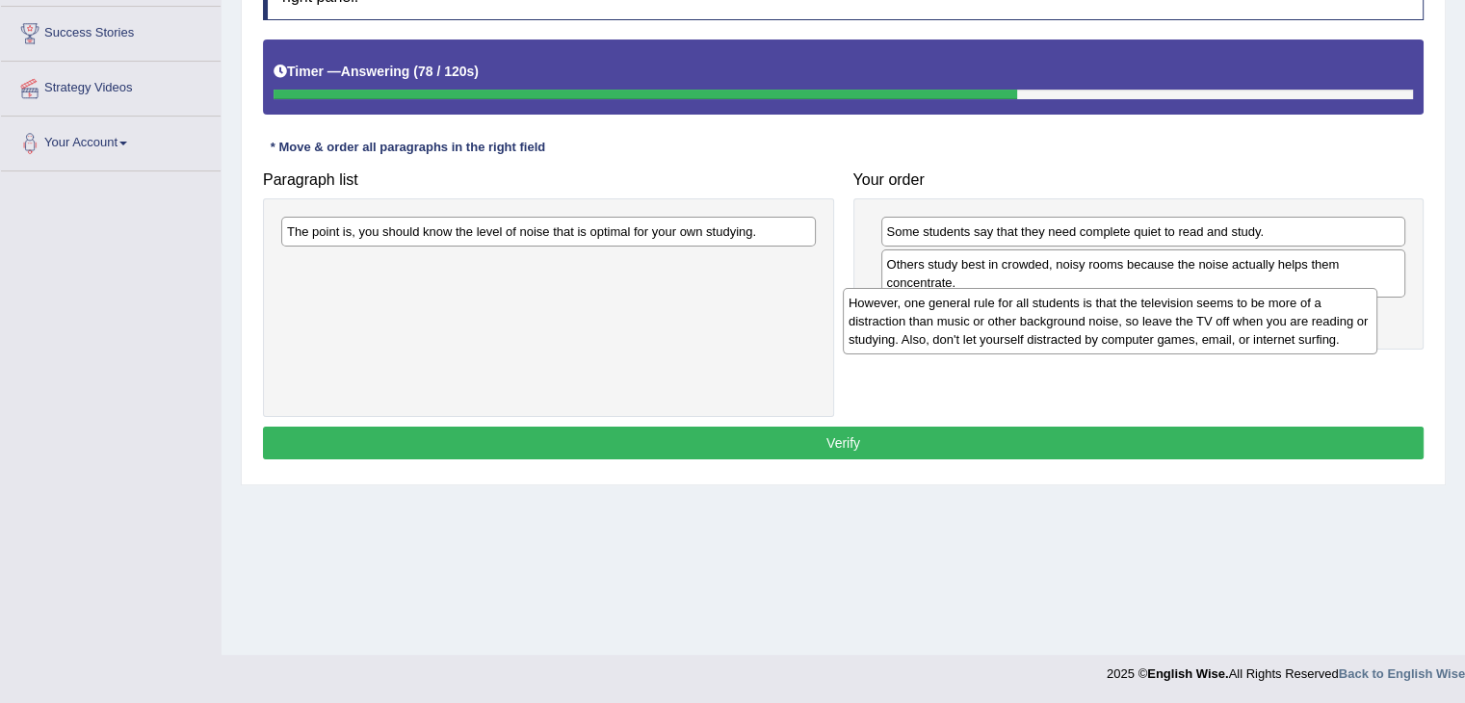
drag, startPoint x: 711, startPoint y: 246, endPoint x: 1272, endPoint y: 317, distance: 566.1
click at [1272, 317] on div "However, one general rule for all students is that the television seems to be m…" at bounding box center [1110, 321] width 535 height 66
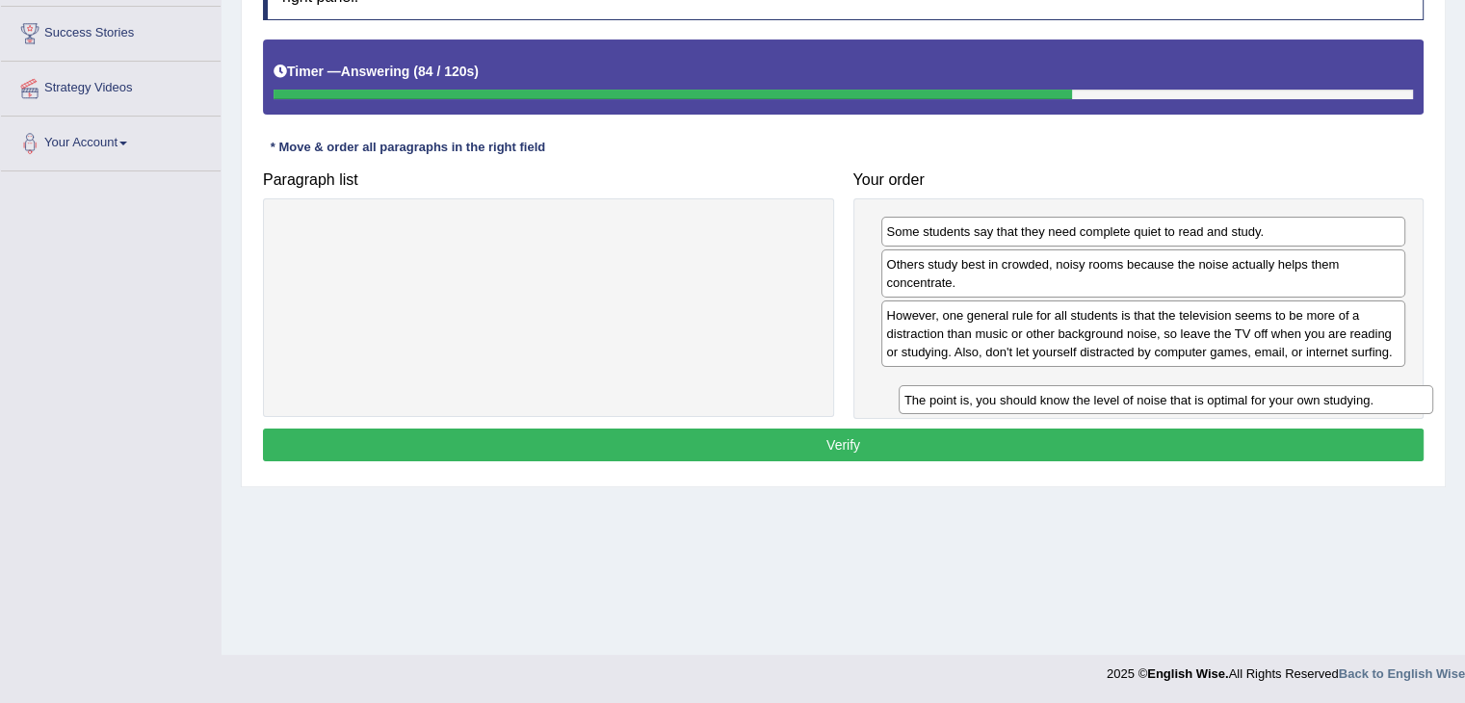
drag, startPoint x: 731, startPoint y: 224, endPoint x: 1349, endPoint y: 392, distance: 639.8
click at [1349, 392] on div "The point is, you should know the level of noise that is optimal for your own s…" at bounding box center [1166, 400] width 535 height 30
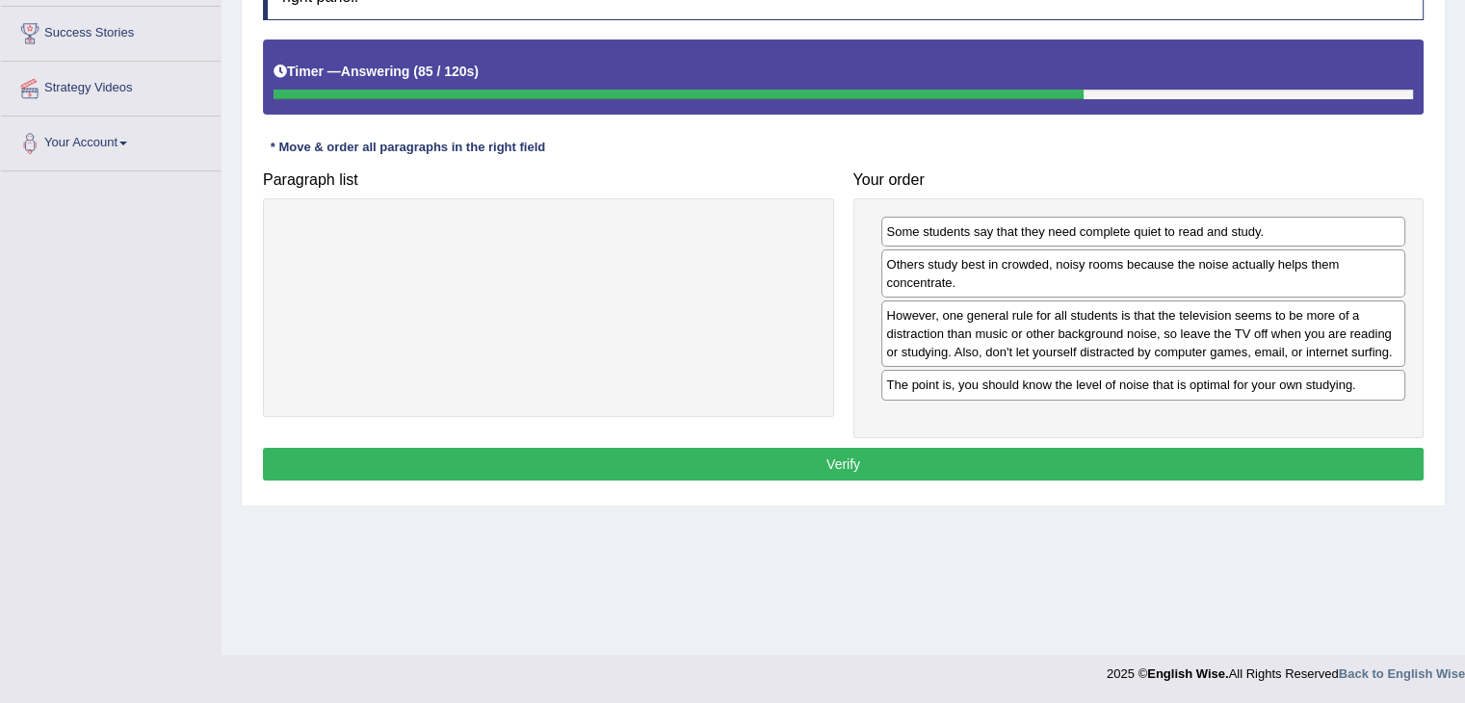
click at [1142, 464] on button "Verify" at bounding box center [843, 464] width 1161 height 33
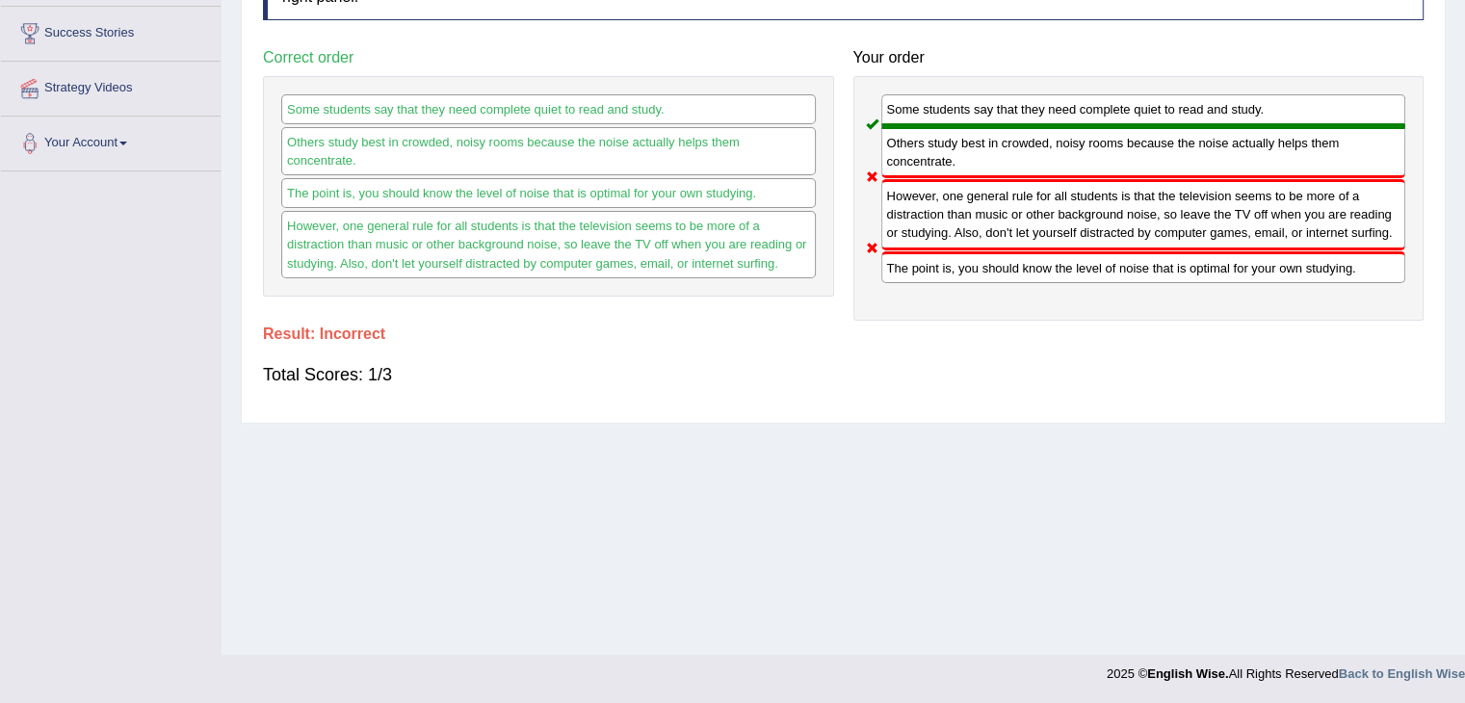
scroll to position [0, 0]
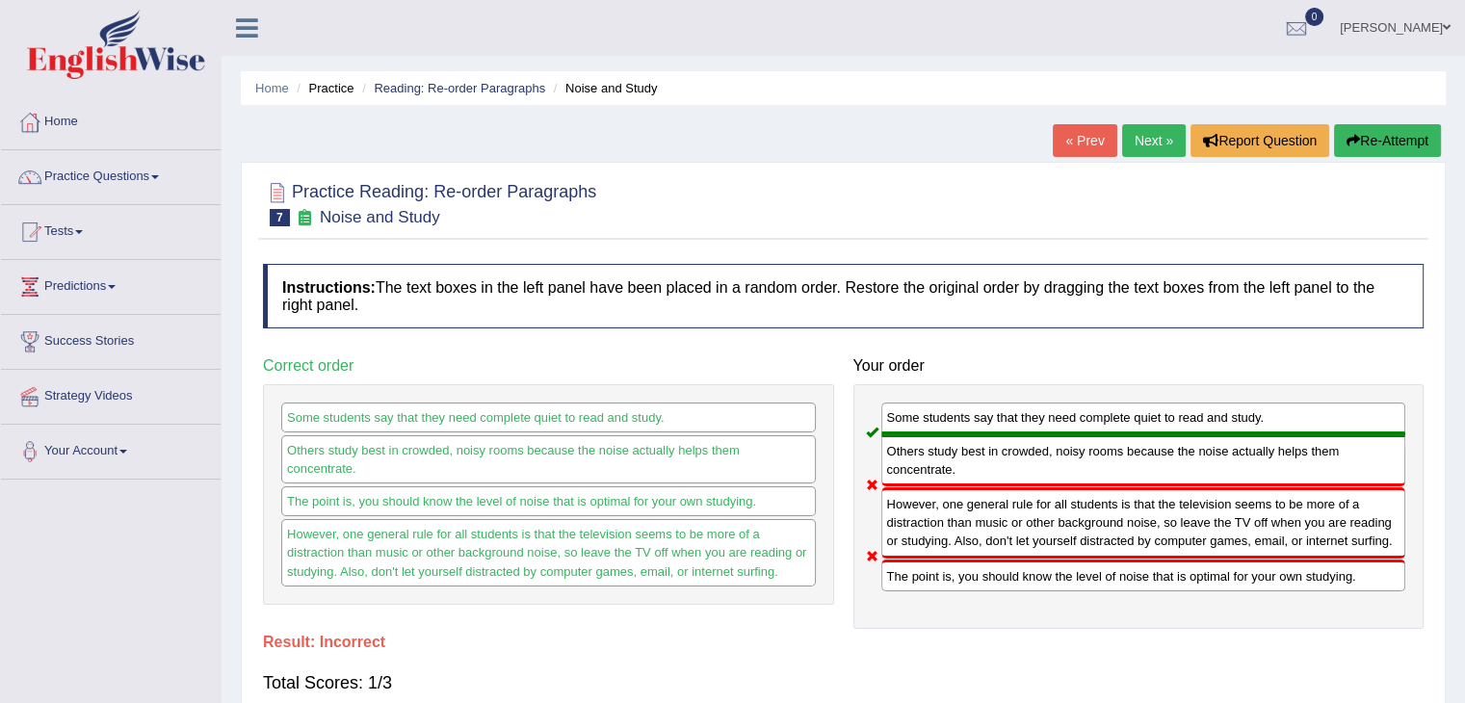
click at [1137, 150] on link "Next »" at bounding box center [1154, 140] width 64 height 33
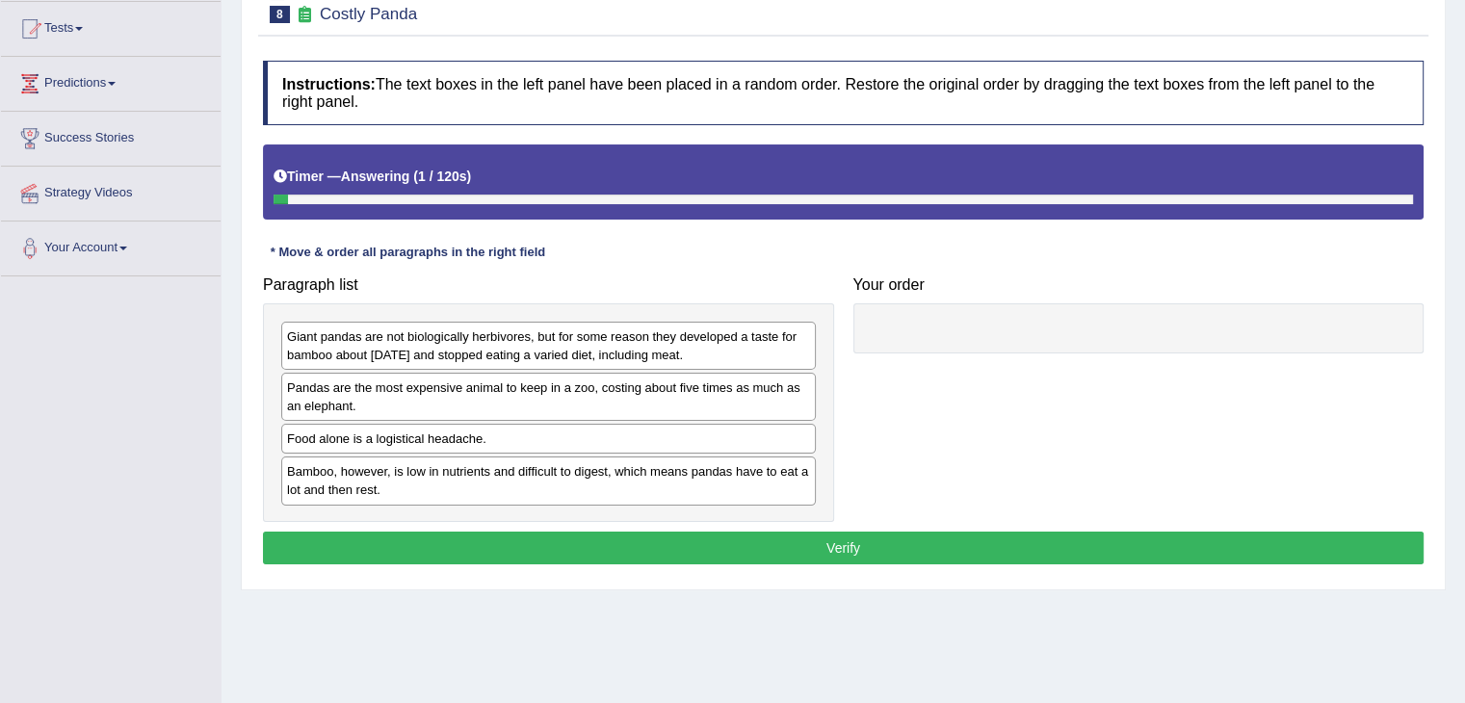
scroll to position [224, 0]
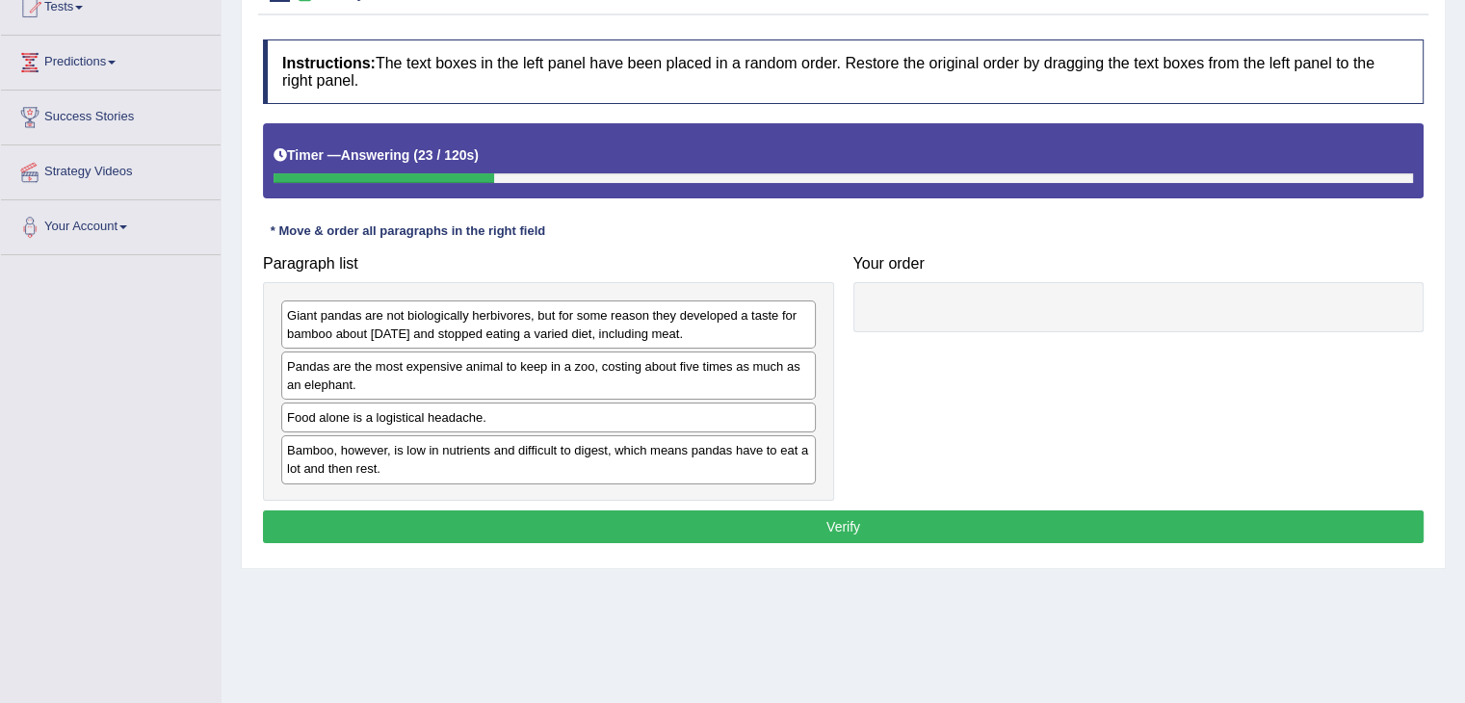
click at [473, 382] on div "Pandas are the most expensive animal to keep in a zoo, costing about five times…" at bounding box center [548, 376] width 535 height 48
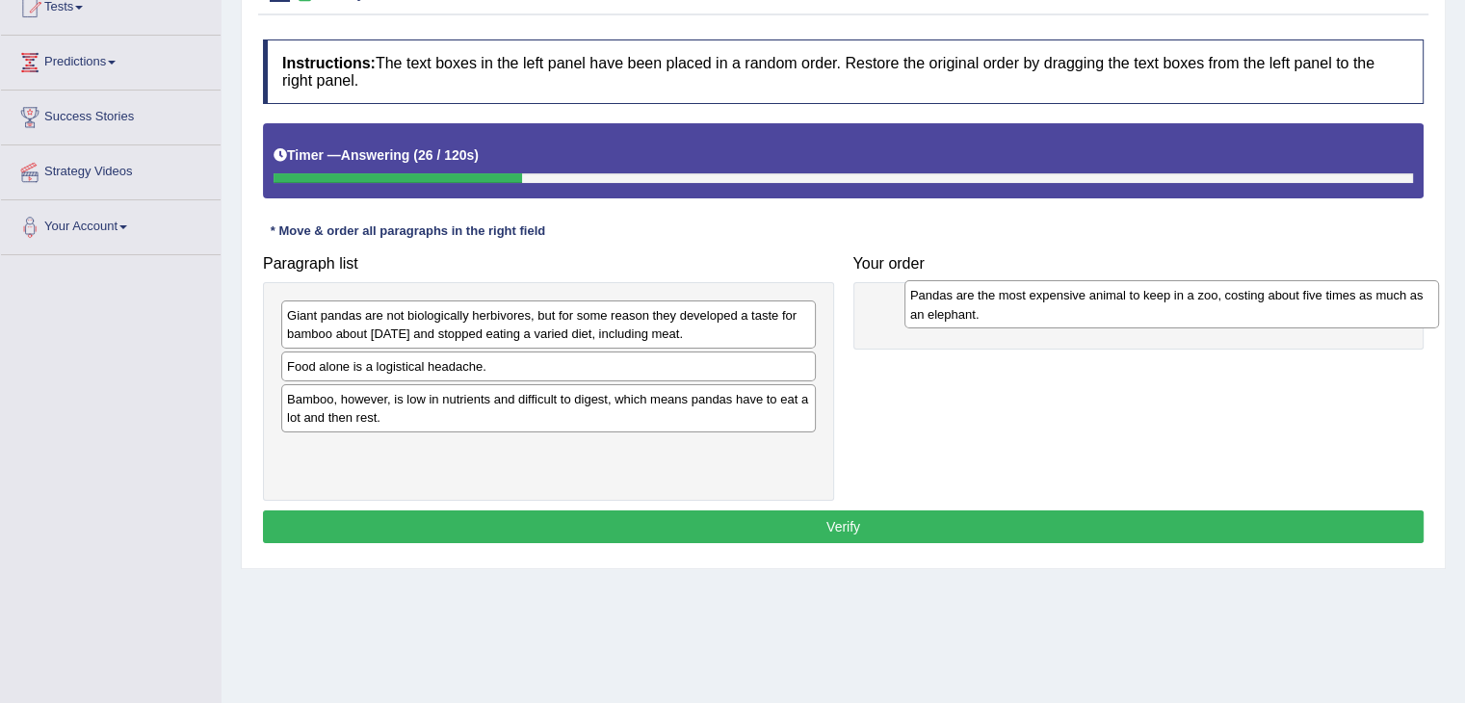
drag, startPoint x: 355, startPoint y: 358, endPoint x: 971, endPoint y: 287, distance: 619.6
click at [971, 287] on div "Pandas are the most expensive animal to keep in a zoo, costing about five times…" at bounding box center [1171, 304] width 535 height 48
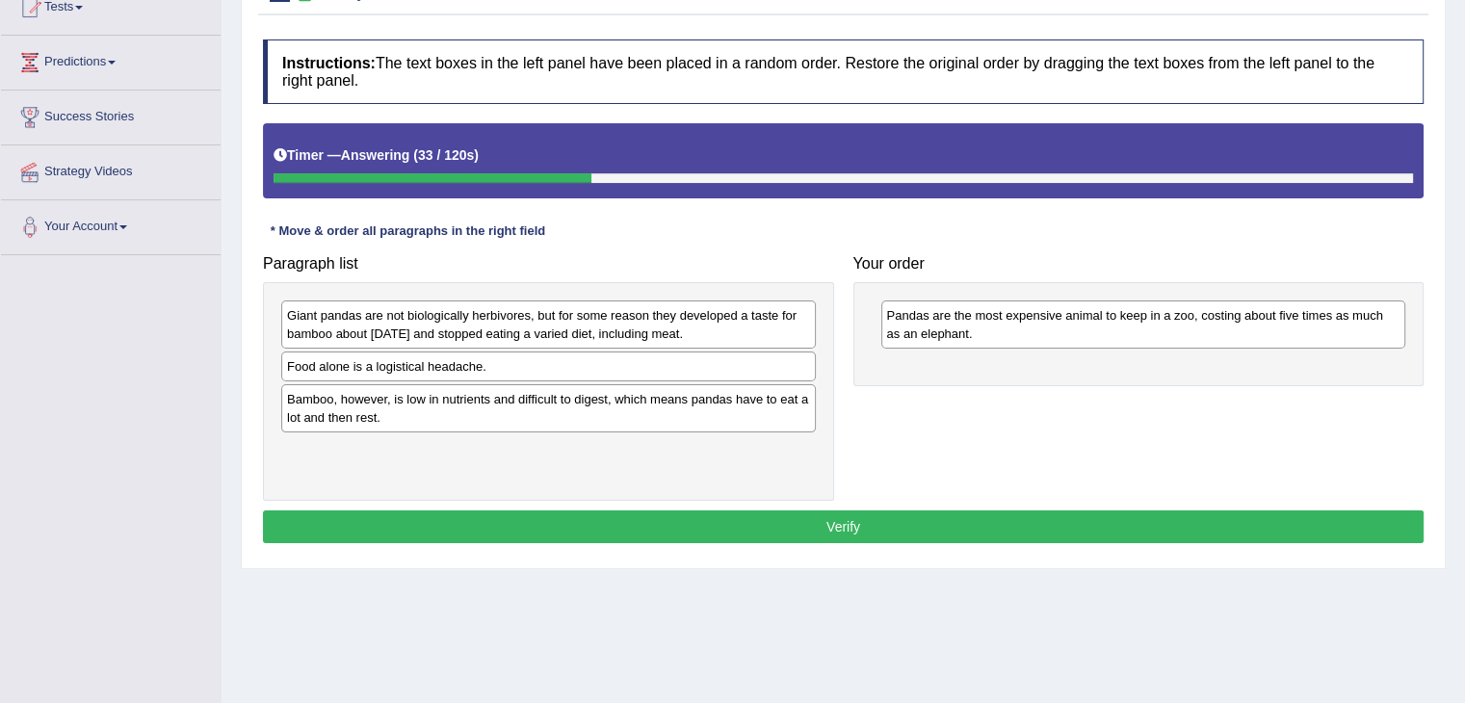
drag, startPoint x: 576, startPoint y: 380, endPoint x: 813, endPoint y: 485, distance: 259.2
click at [813, 485] on div "Giant pandas are not biologically herbivores, but for some reason they develope…" at bounding box center [548, 391] width 571 height 219
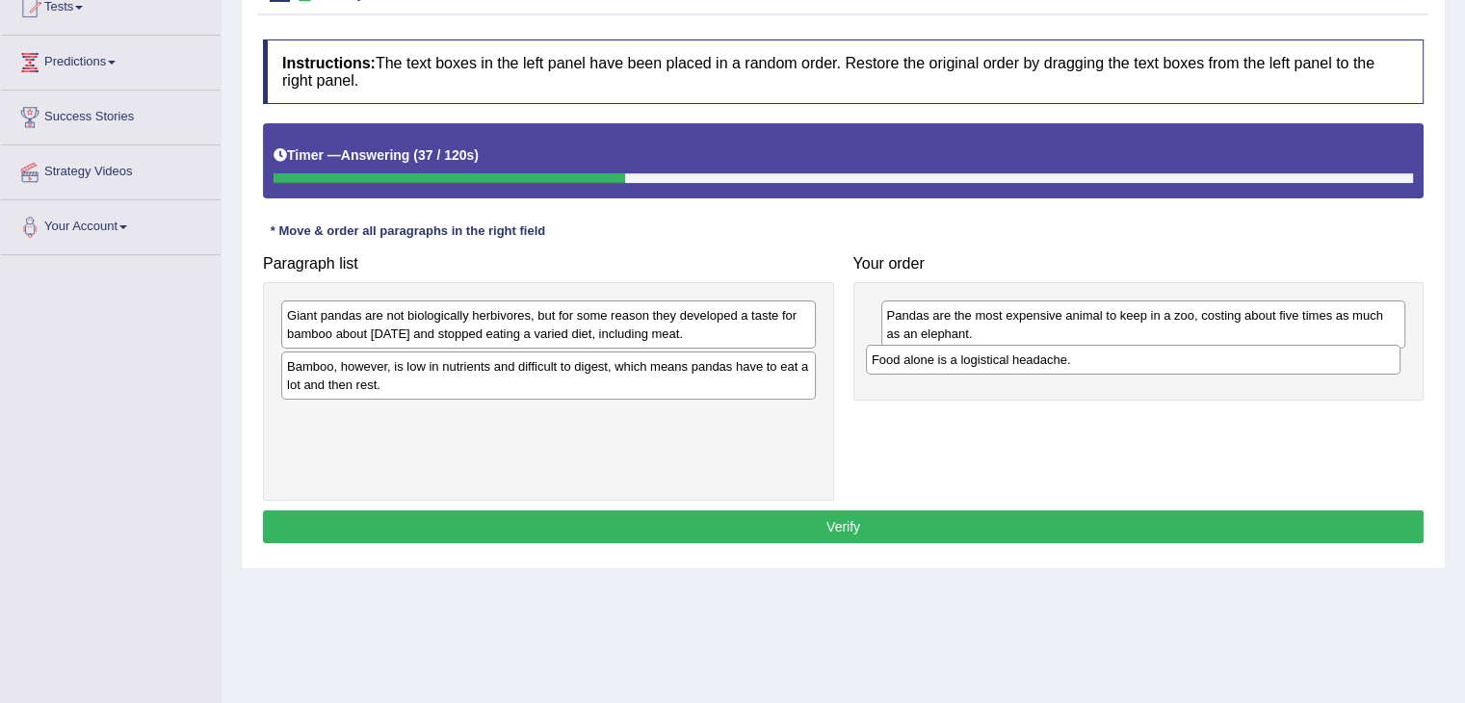
drag, startPoint x: 475, startPoint y: 372, endPoint x: 1061, endPoint y: 367, distance: 585.7
click at [1061, 367] on div "Food alone is a logistical headache." at bounding box center [1133, 360] width 535 height 30
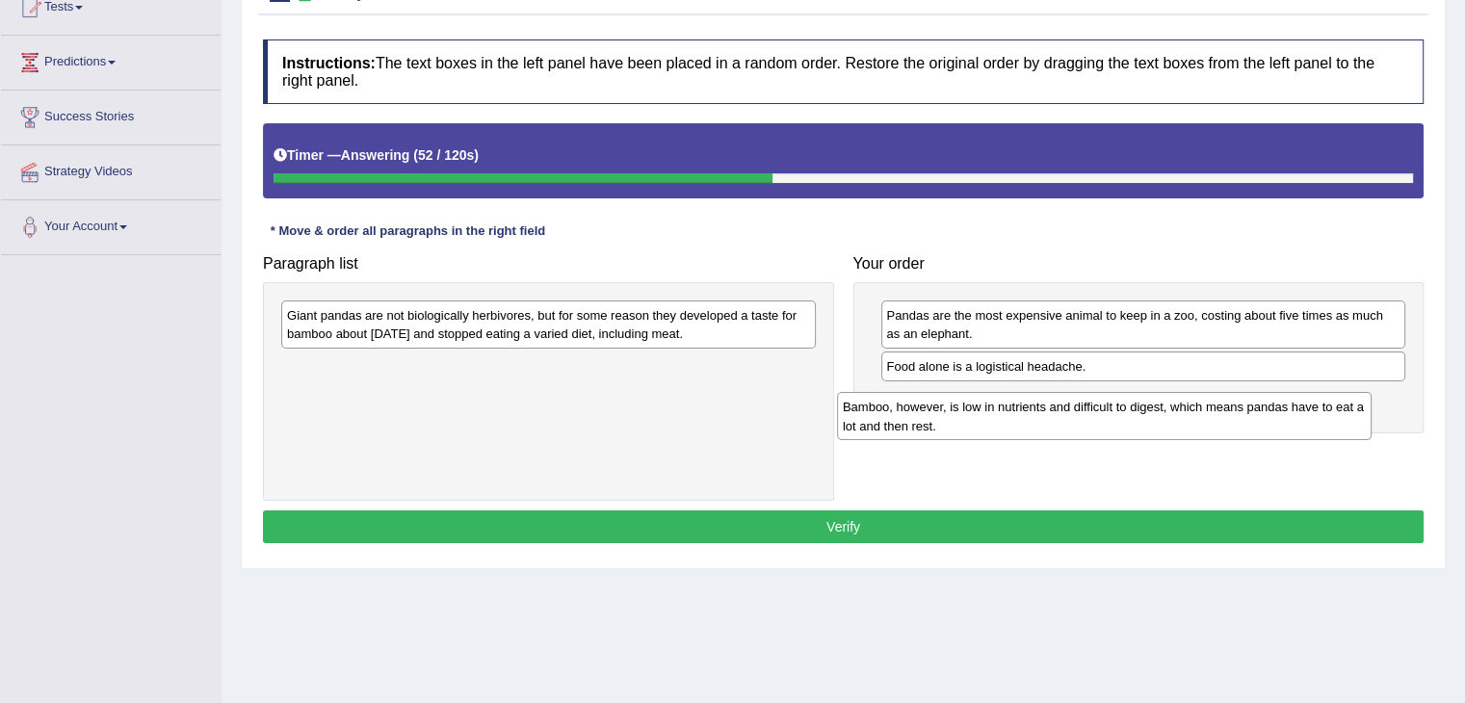
drag, startPoint x: 537, startPoint y: 382, endPoint x: 1128, endPoint y: 417, distance: 592.4
click at [1128, 417] on div "Bamboo, however, is low in nutrients and difficult to digest, which means panda…" at bounding box center [1104, 416] width 535 height 48
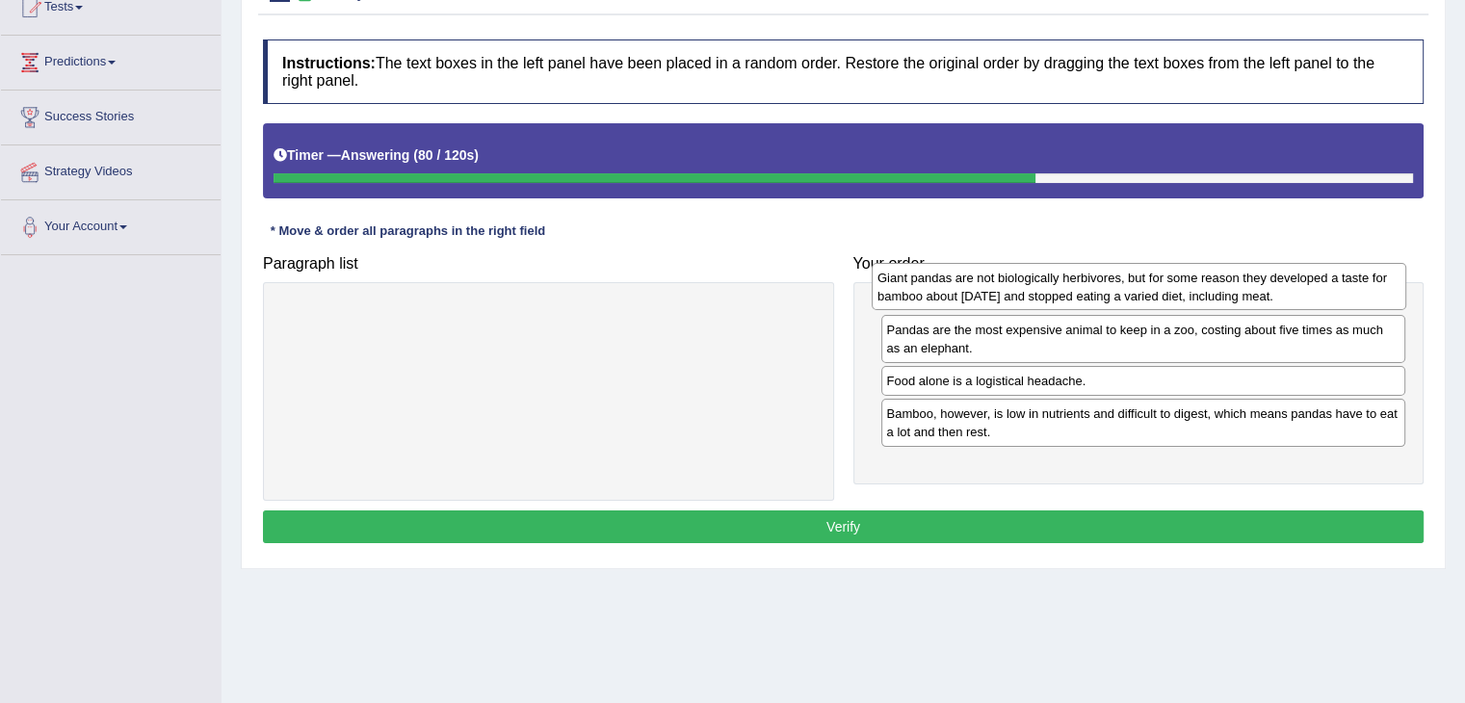
drag, startPoint x: 690, startPoint y: 340, endPoint x: 1280, endPoint y: 302, distance: 591.7
click at [1280, 302] on div "Giant pandas are not biologically herbivores, but for some reason they develope…" at bounding box center [1139, 287] width 535 height 48
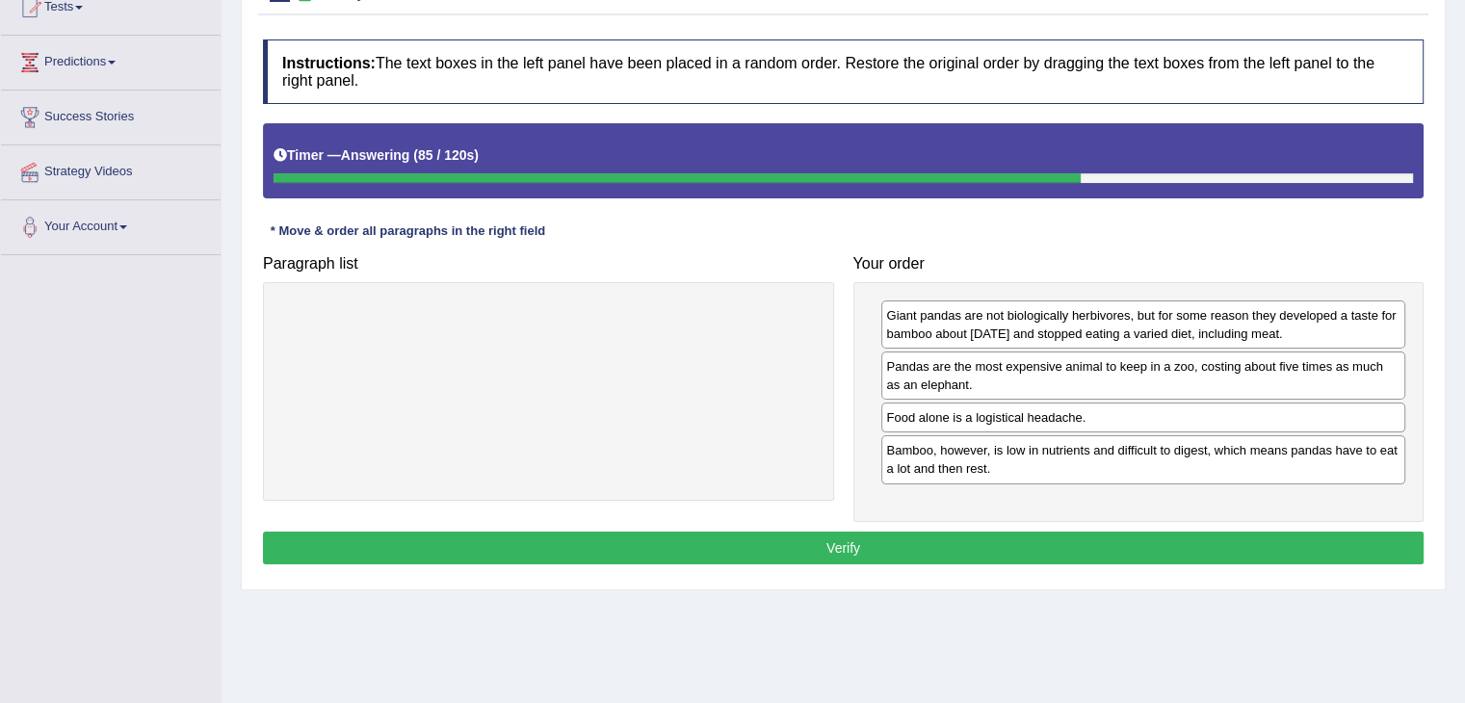
click at [857, 551] on button "Verify" at bounding box center [843, 548] width 1161 height 33
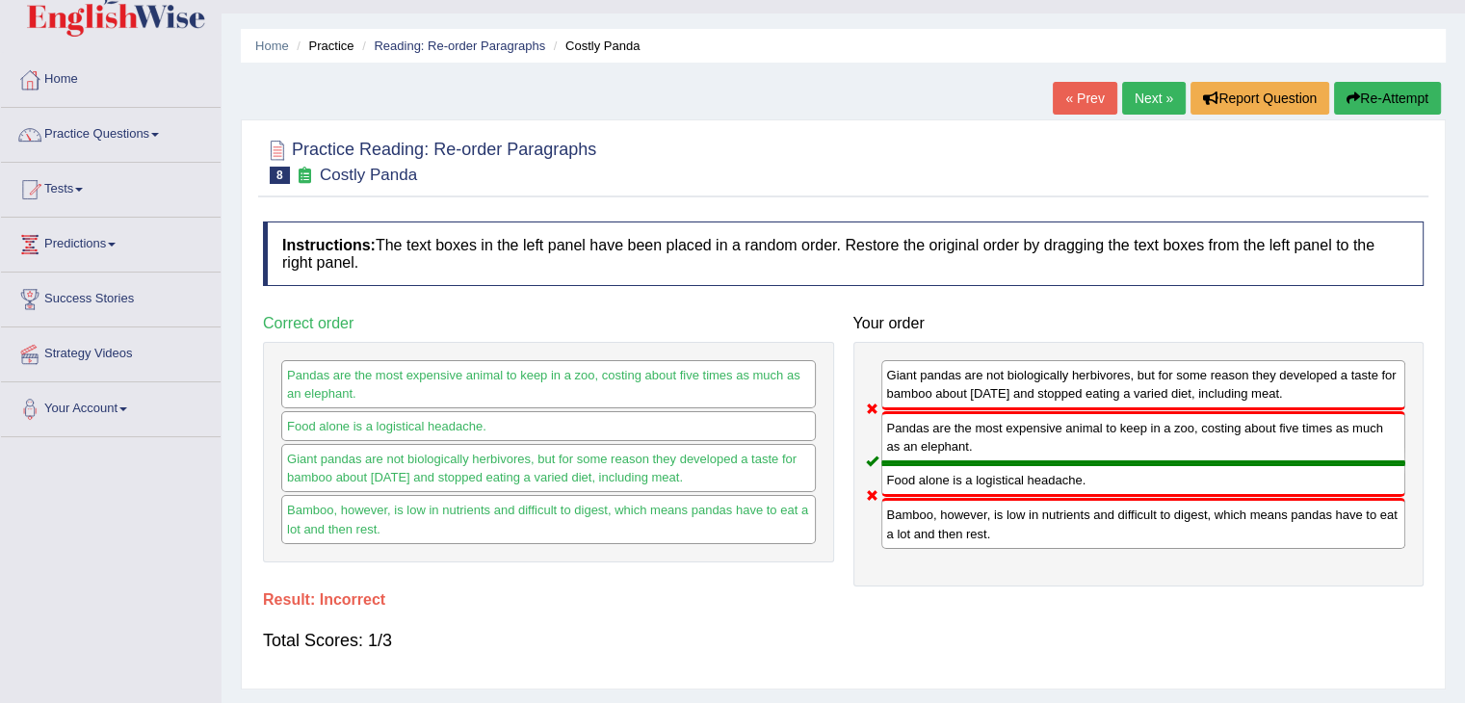
scroll to position [0, 0]
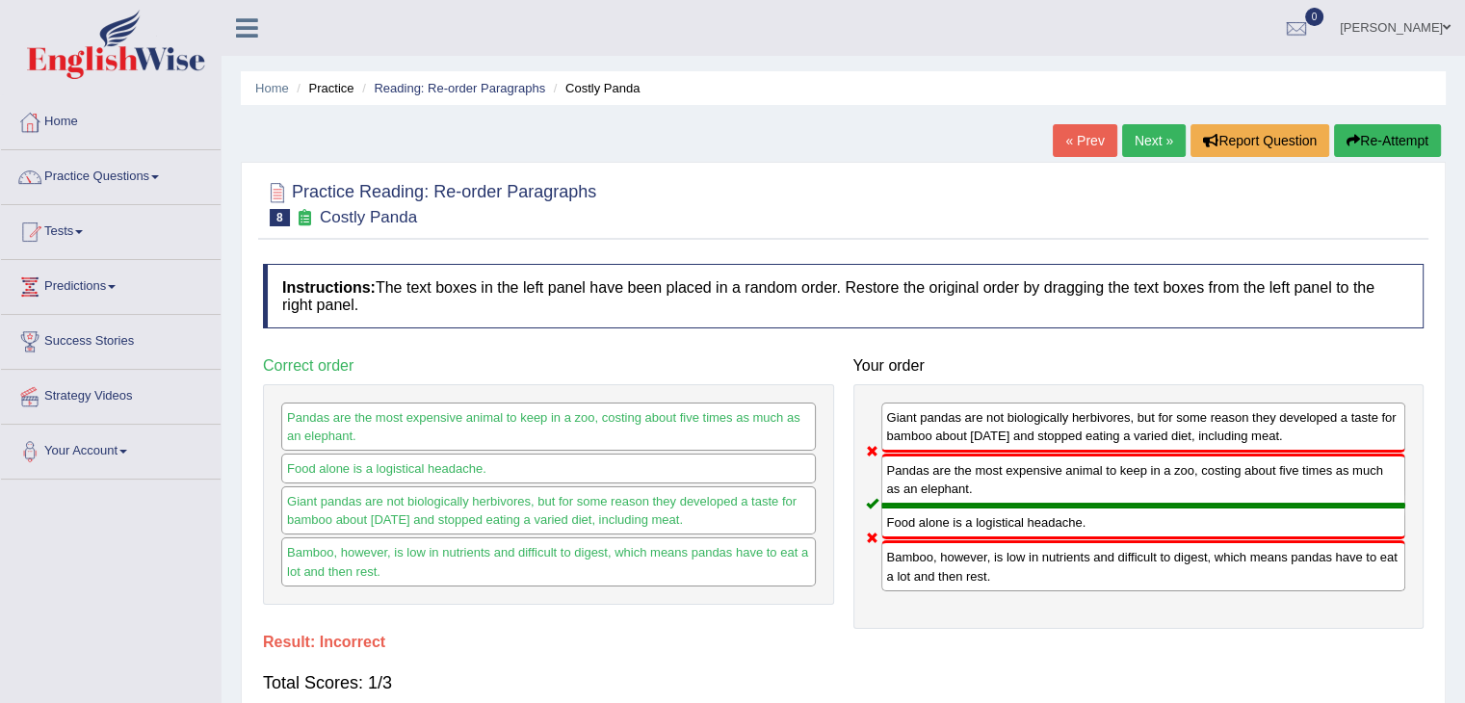
click at [1147, 127] on link "Next »" at bounding box center [1154, 140] width 64 height 33
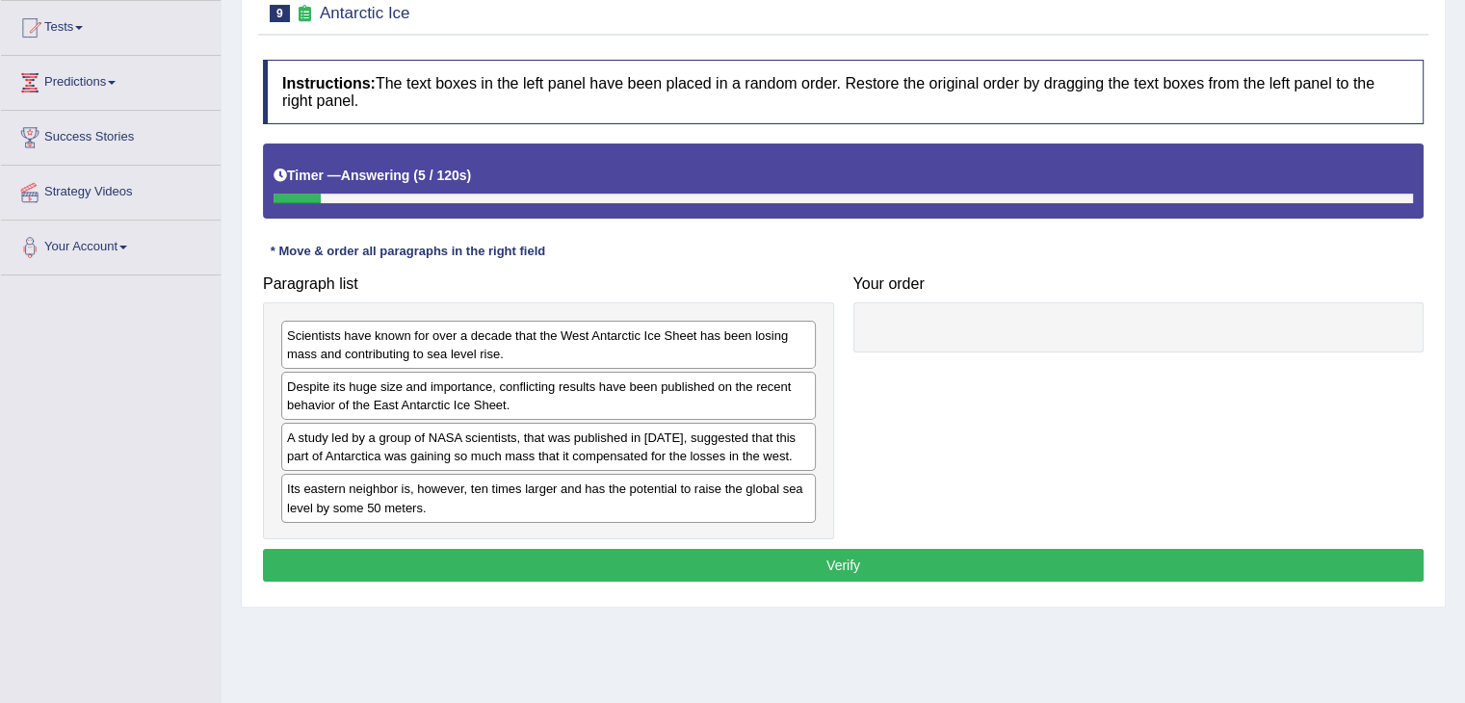
scroll to position [216, 0]
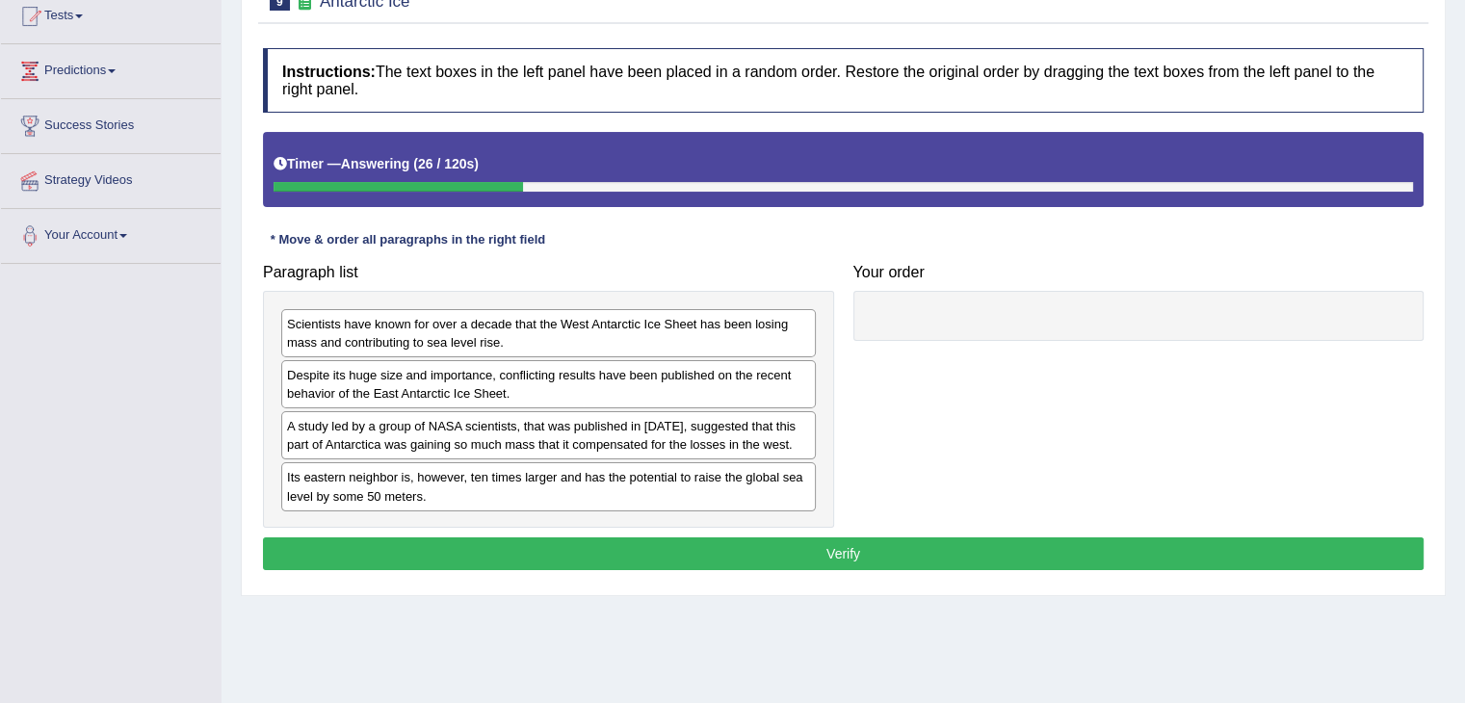
click at [556, 445] on div "A study led by a group of NASA scientists, that was published in [DATE], sugges…" at bounding box center [548, 435] width 535 height 48
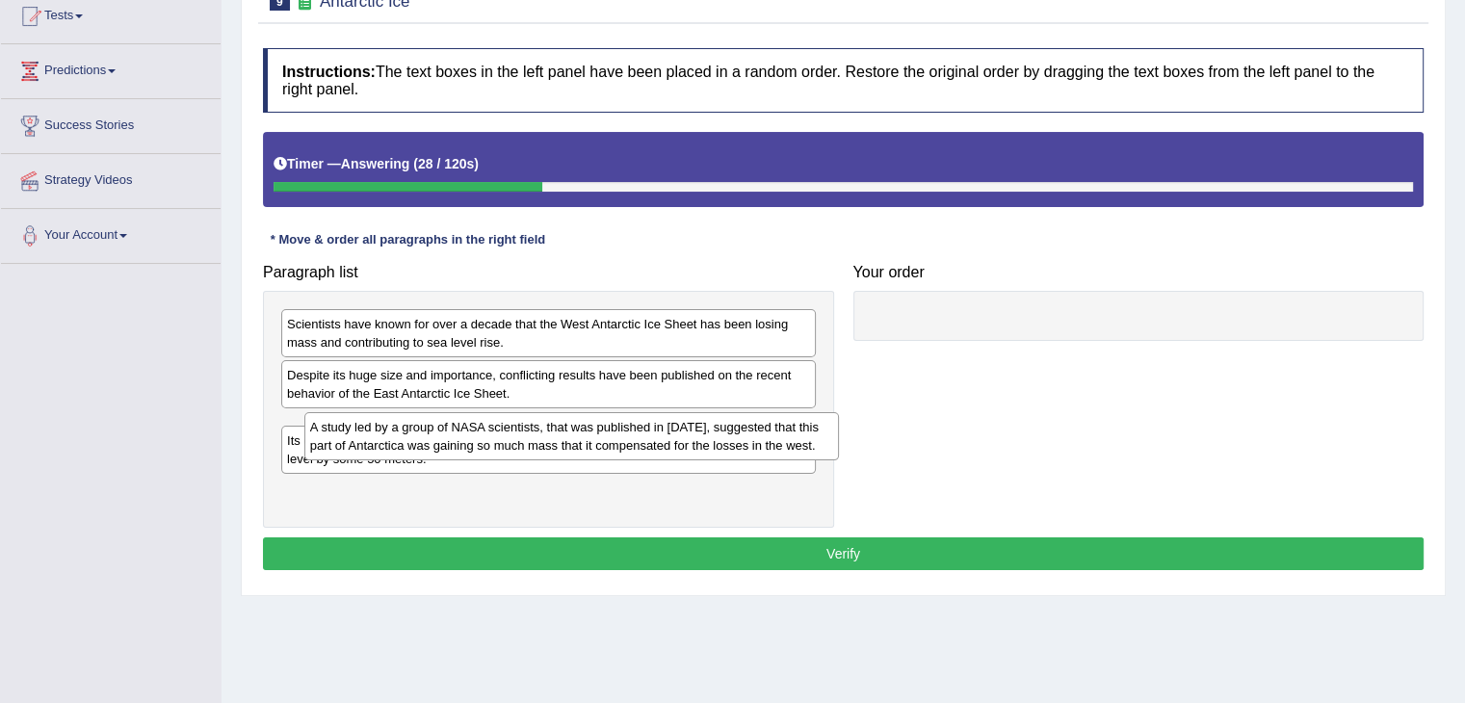
drag, startPoint x: 556, startPoint y: 445, endPoint x: 773, endPoint y: 405, distance: 221.4
click at [773, 412] on div "A study led by a group of NASA scientists, that was published in [DATE], sugges…" at bounding box center [571, 436] width 535 height 48
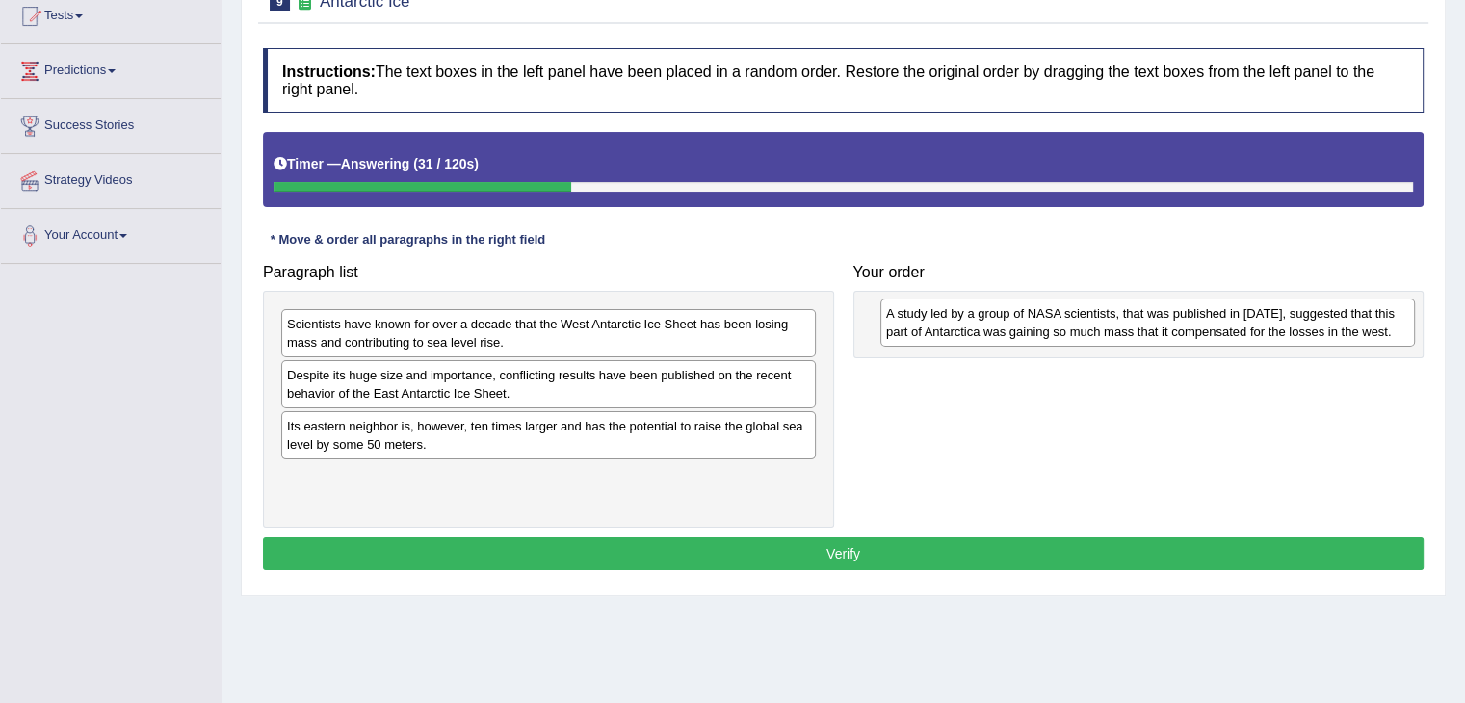
drag, startPoint x: 756, startPoint y: 429, endPoint x: 1355, endPoint y: 317, distance: 609.5
click at [1355, 317] on div "A study led by a group of NASA scientists, that was published in [DATE], sugges…" at bounding box center [1147, 323] width 535 height 48
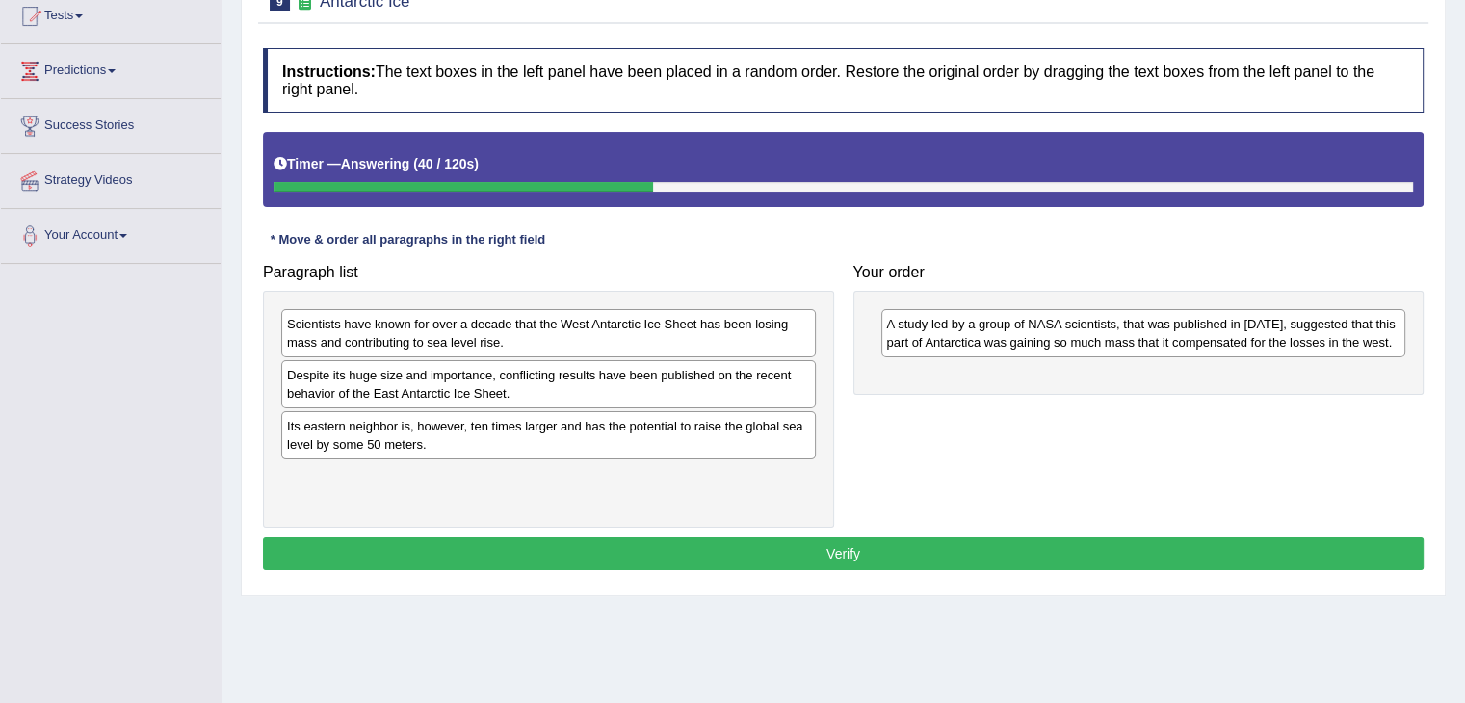
click at [836, 328] on div "Paragraph list Scientists have known for over a decade that the West Antarctic …" at bounding box center [548, 391] width 590 height 274
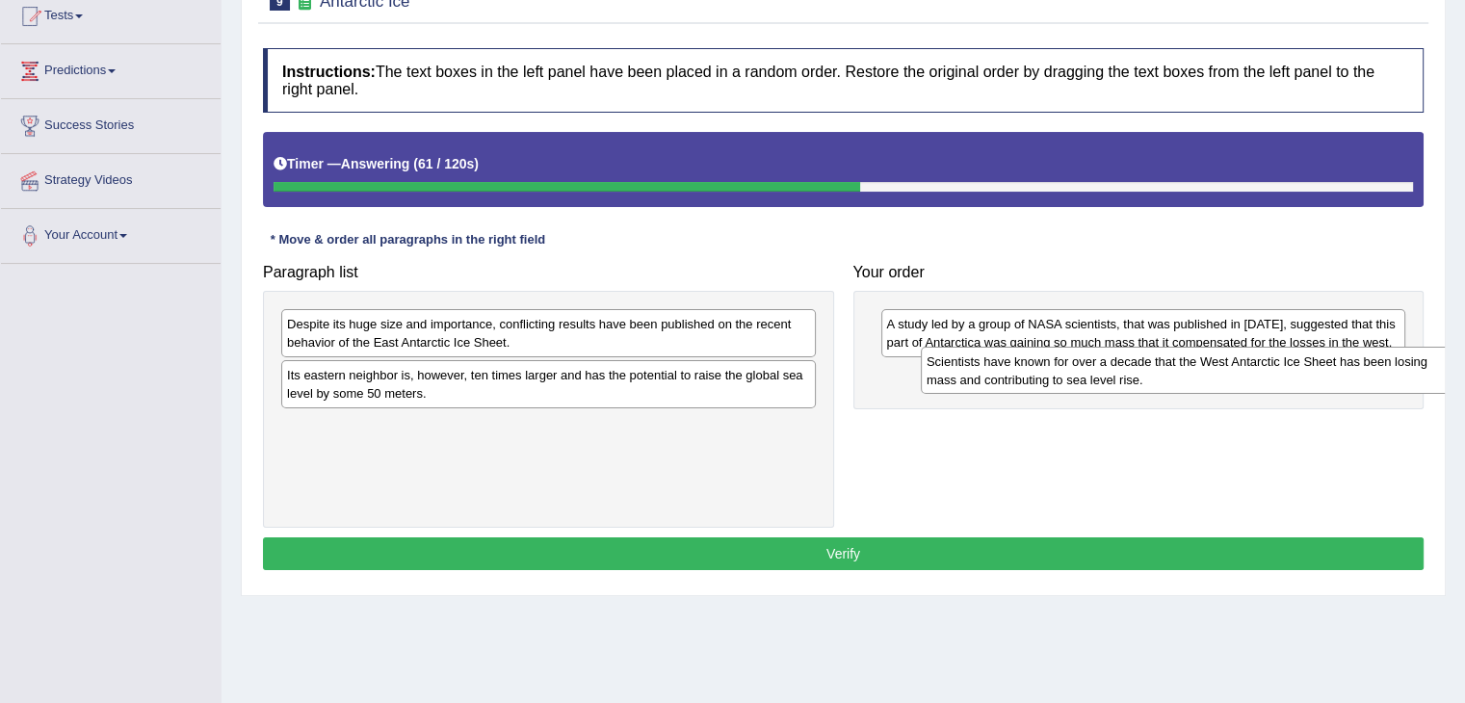
drag, startPoint x: 661, startPoint y: 328, endPoint x: 1300, endPoint y: 367, distance: 640.7
click at [1300, 367] on div "Scientists have known for over a decade that the West Antarctic Ice Sheet has b…" at bounding box center [1188, 371] width 535 height 48
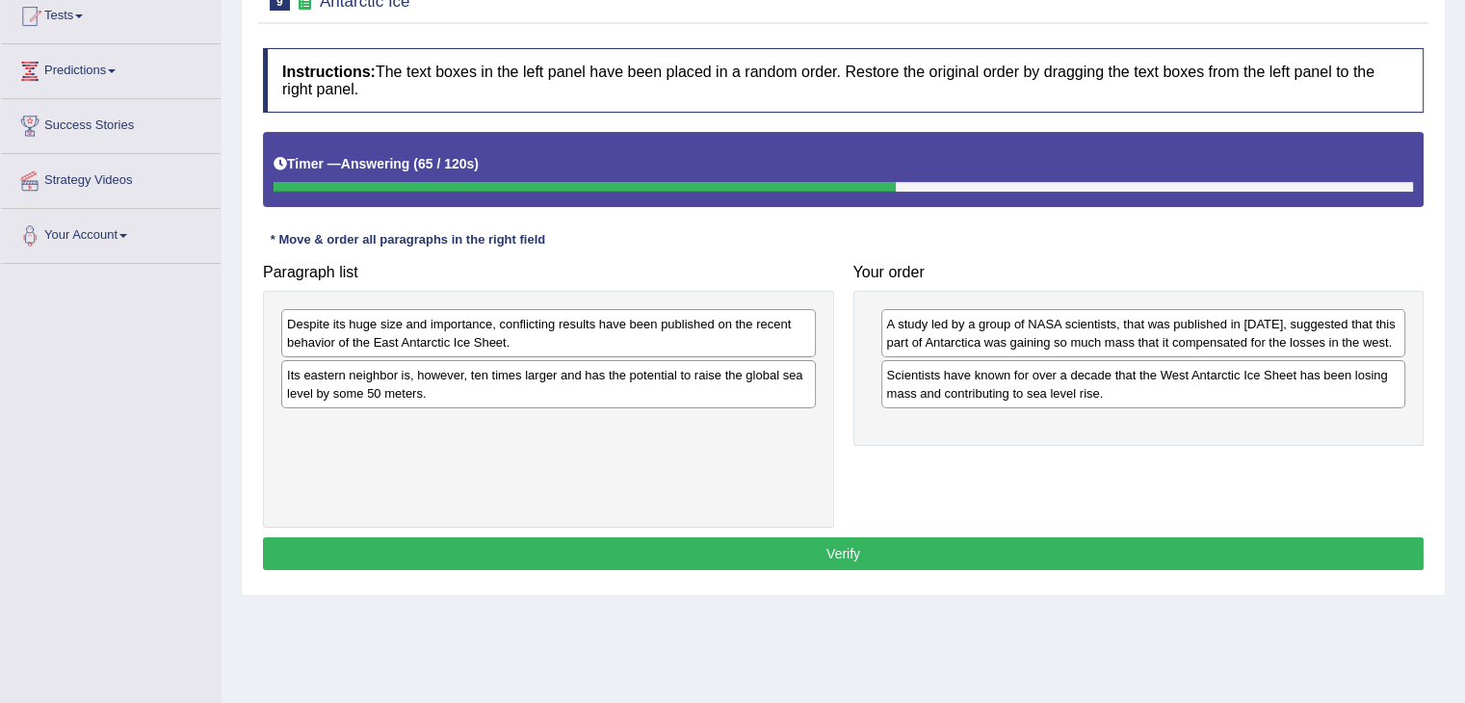
click at [709, 317] on div "Despite its huge size and importance, conflicting results have been published o…" at bounding box center [548, 333] width 535 height 48
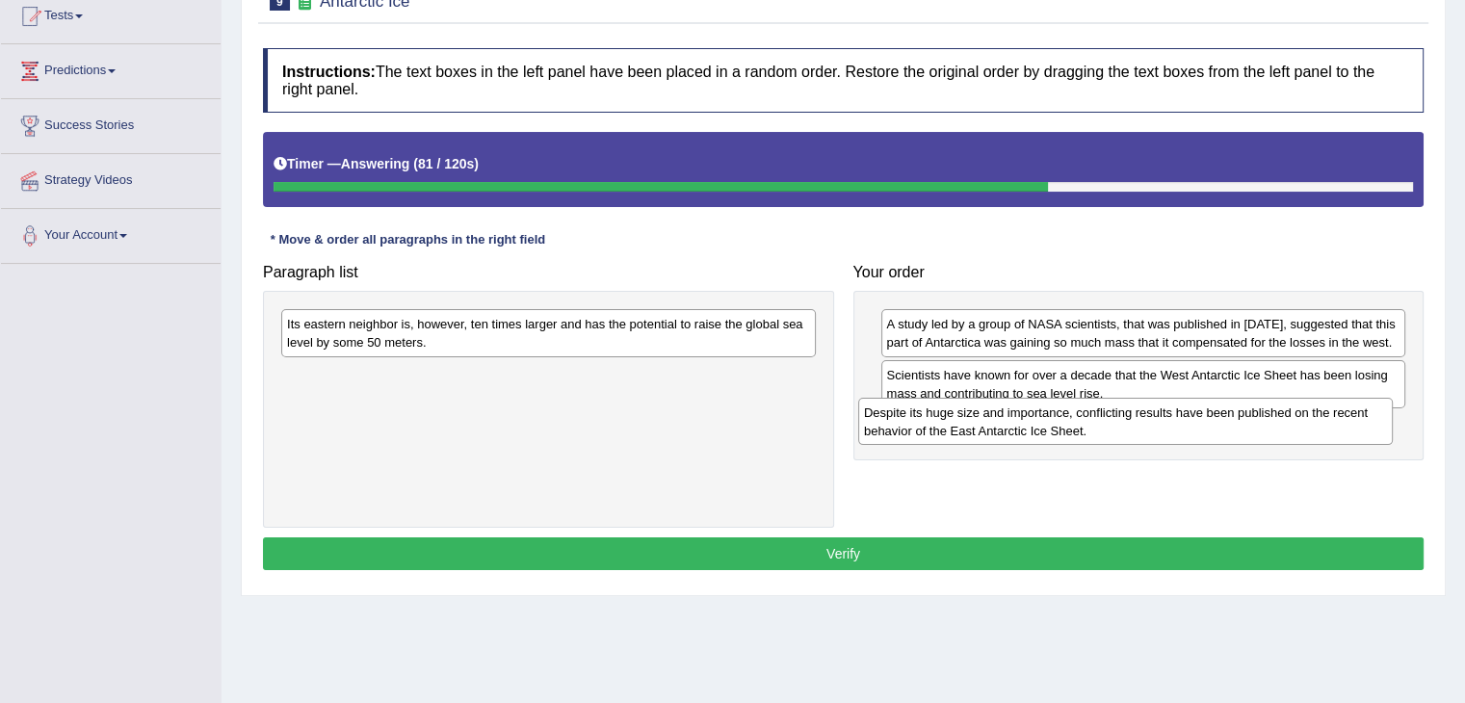
drag, startPoint x: 709, startPoint y: 352, endPoint x: 1287, endPoint y: 440, distance: 584.7
click at [1287, 440] on div "Despite its huge size and importance, conflicting results have been published o…" at bounding box center [1125, 422] width 535 height 48
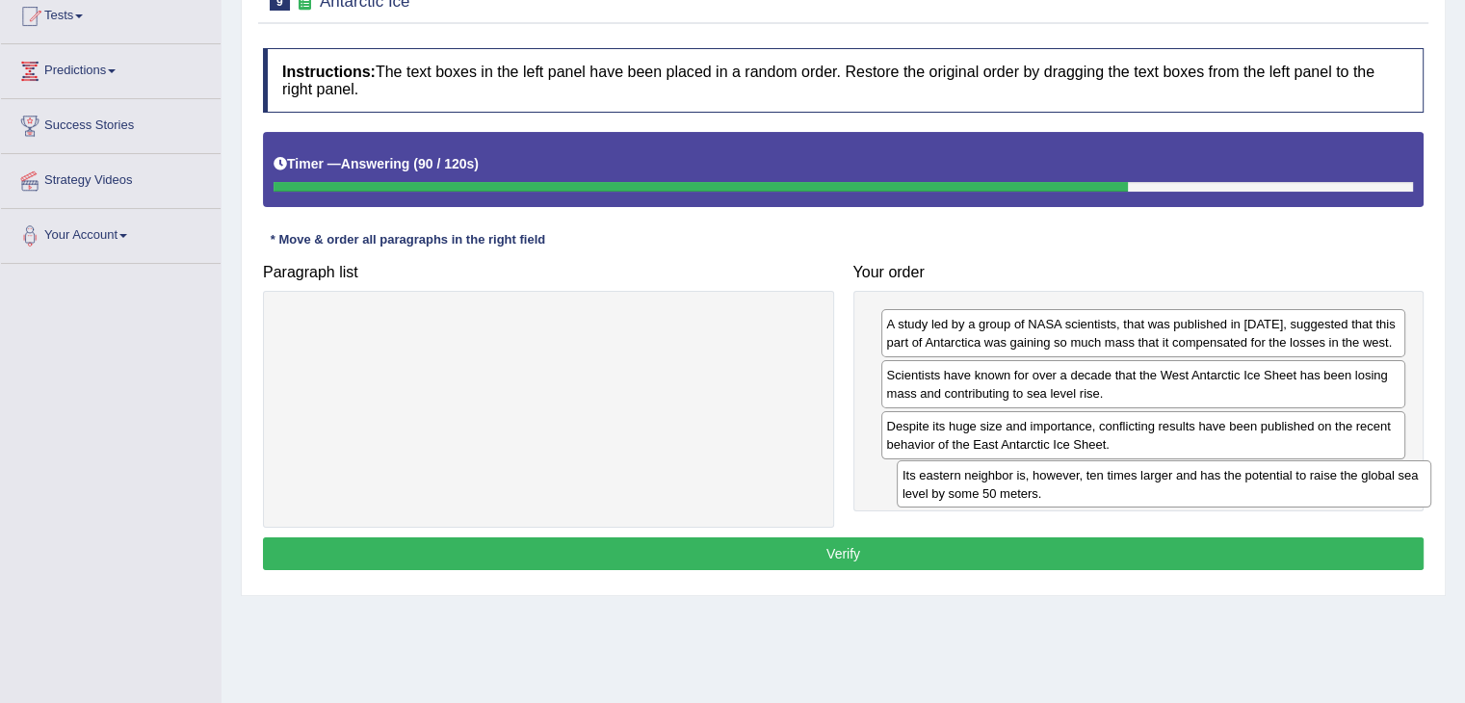
drag, startPoint x: 764, startPoint y: 339, endPoint x: 1379, endPoint y: 490, distance: 633.8
click at [1379, 490] on div "Its eastern neighbor is, however, ten times larger and has the potential to rai…" at bounding box center [1164, 484] width 535 height 48
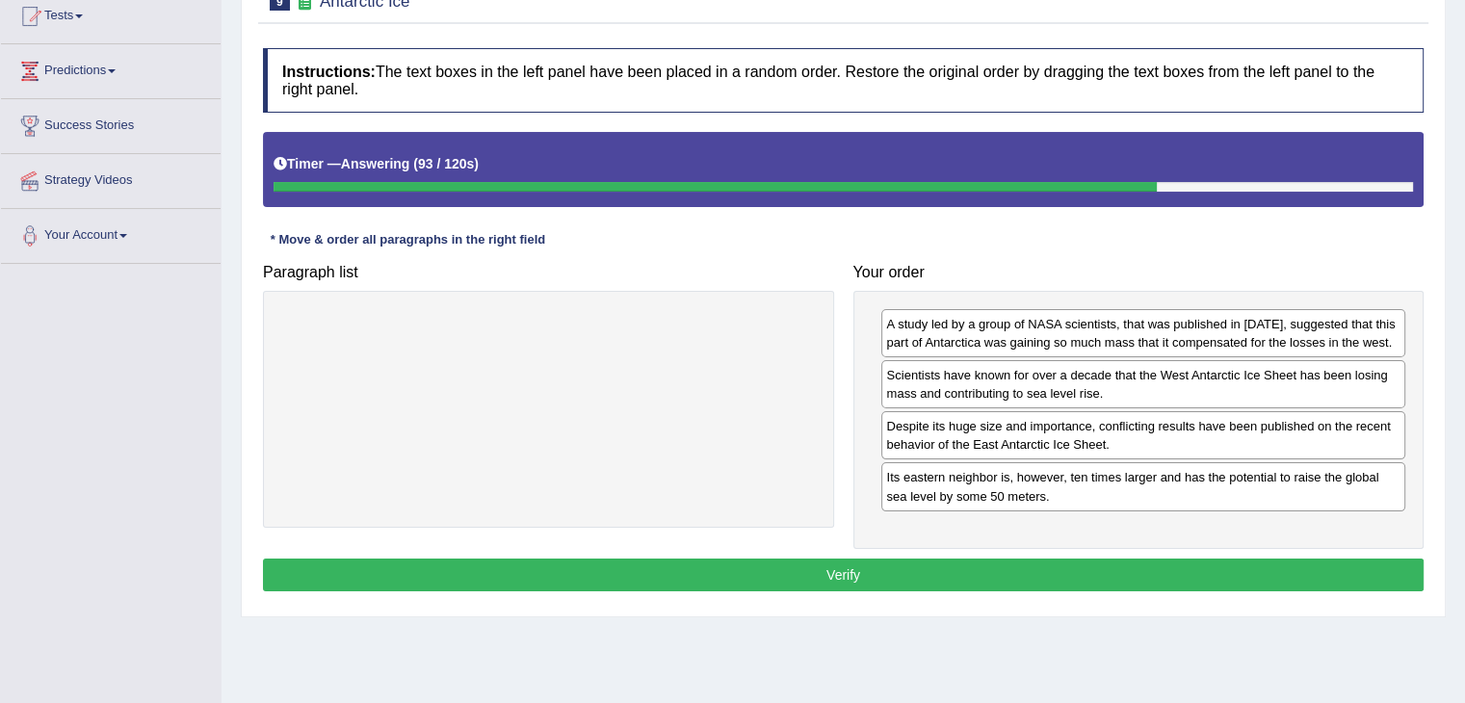
click at [1129, 567] on button "Verify" at bounding box center [843, 575] width 1161 height 33
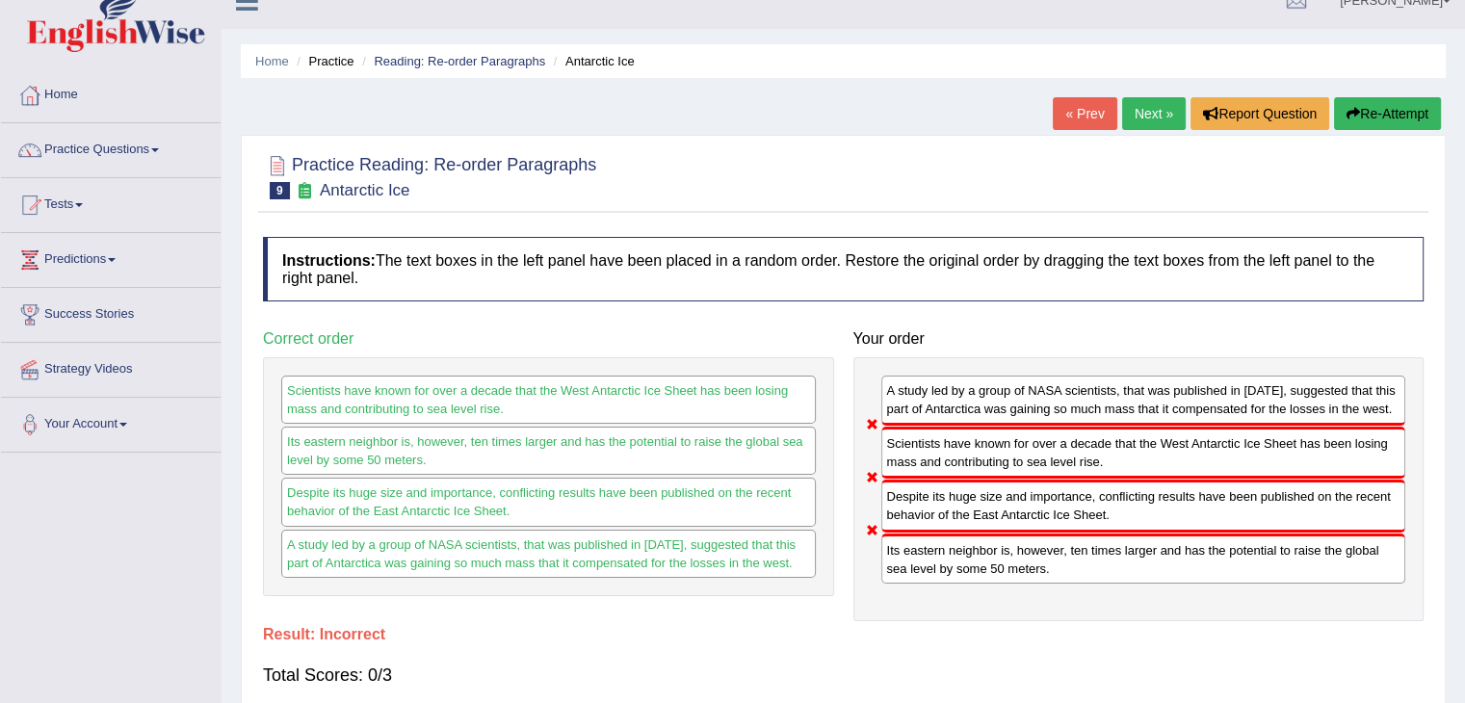
scroll to position [0, 0]
